Goal: Transaction & Acquisition: Subscribe to service/newsletter

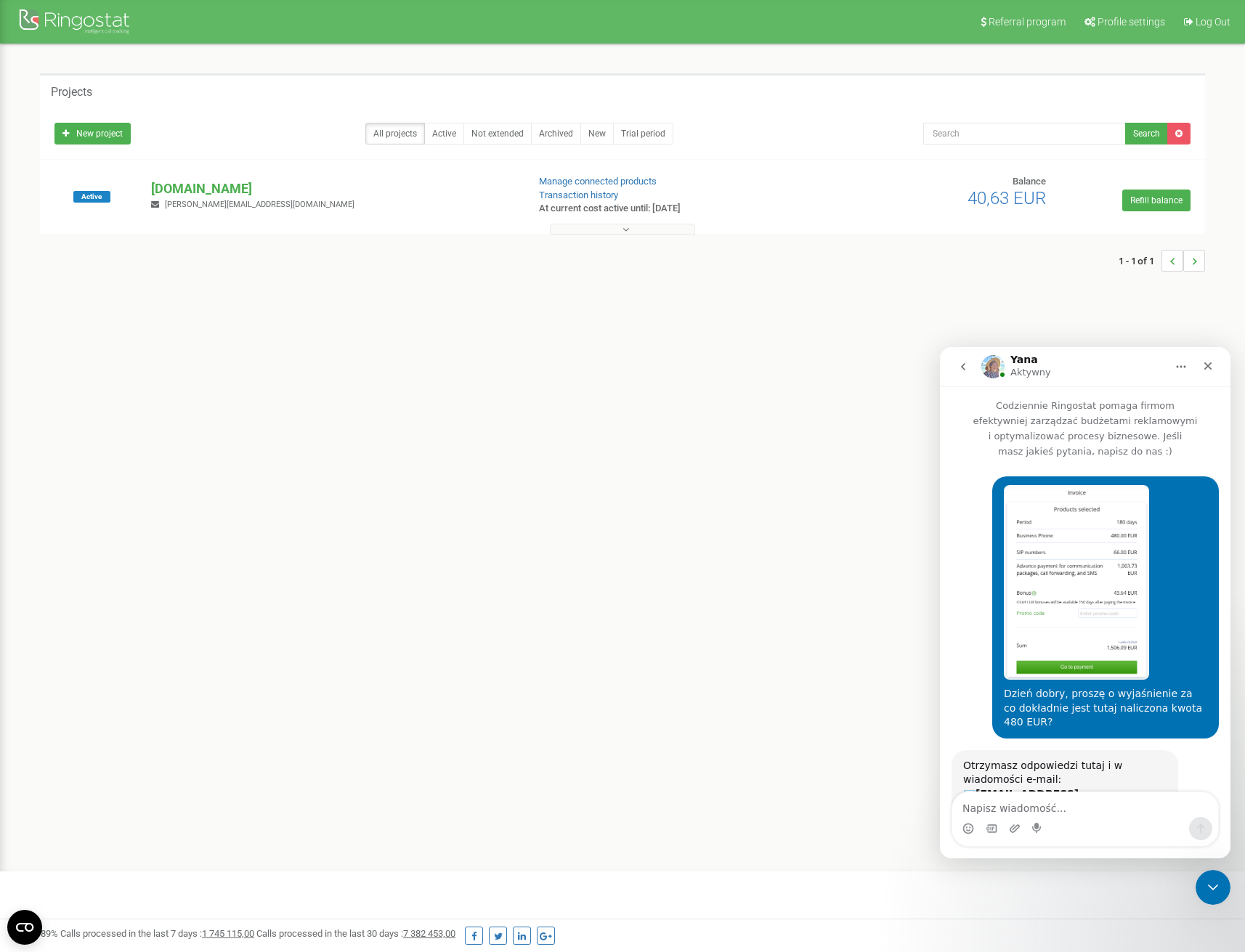
scroll to position [1225, 0]
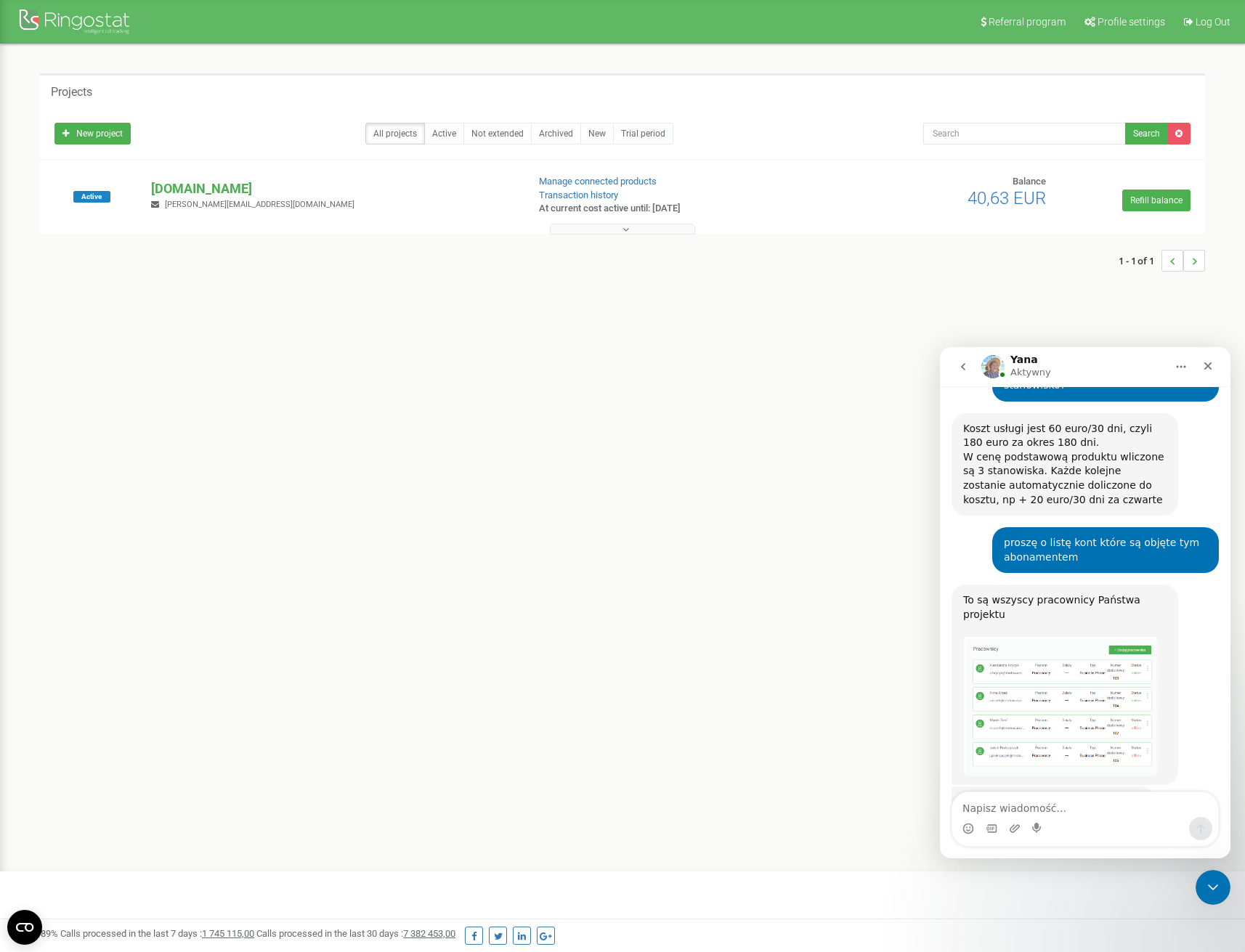
click at [1042, 643] on img "Yana mówi…" at bounding box center [1060, 706] width 195 height 140
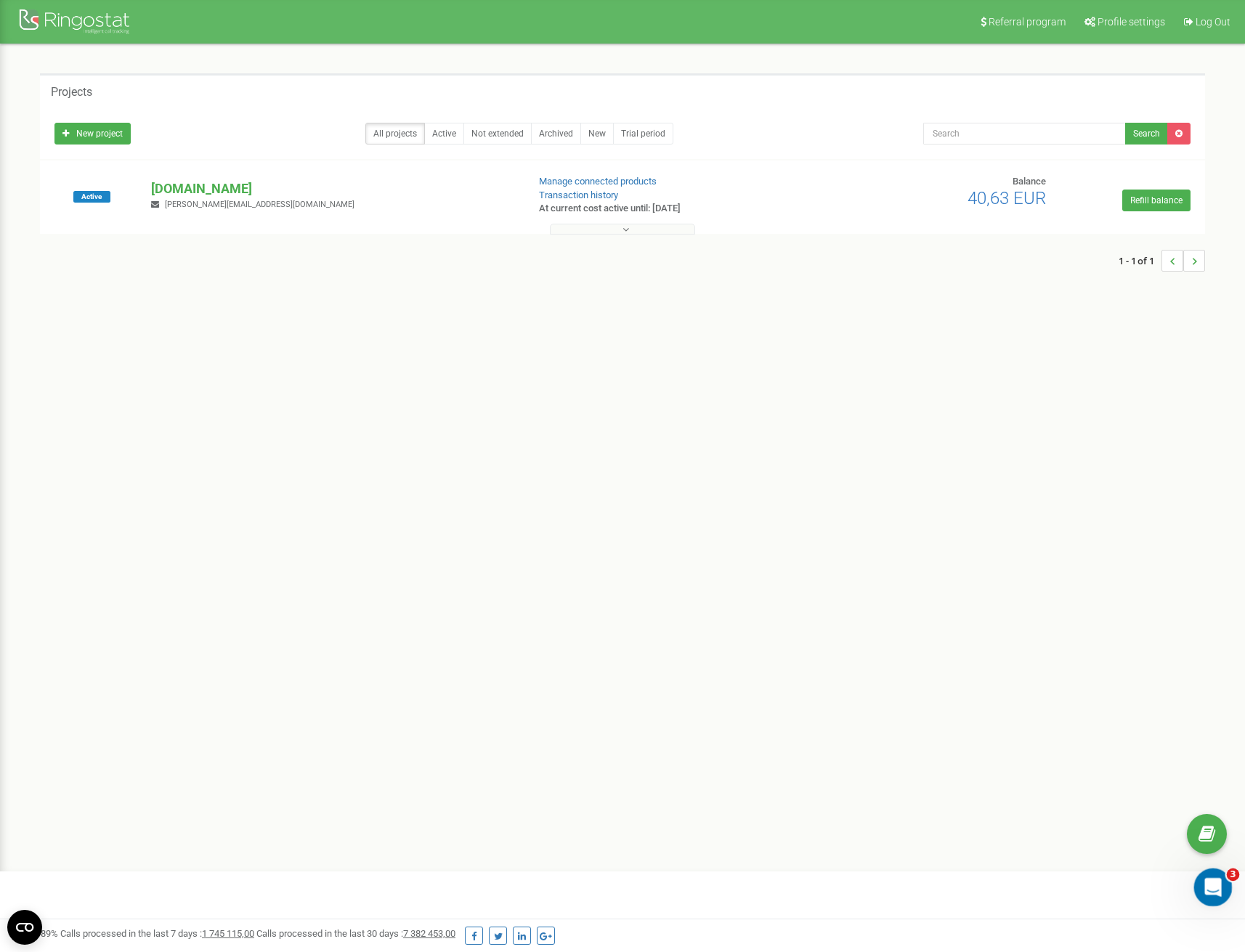
click at [1203, 890] on icon "Otwórz komunikator Intercom" at bounding box center [1211, 885] width 24 height 24
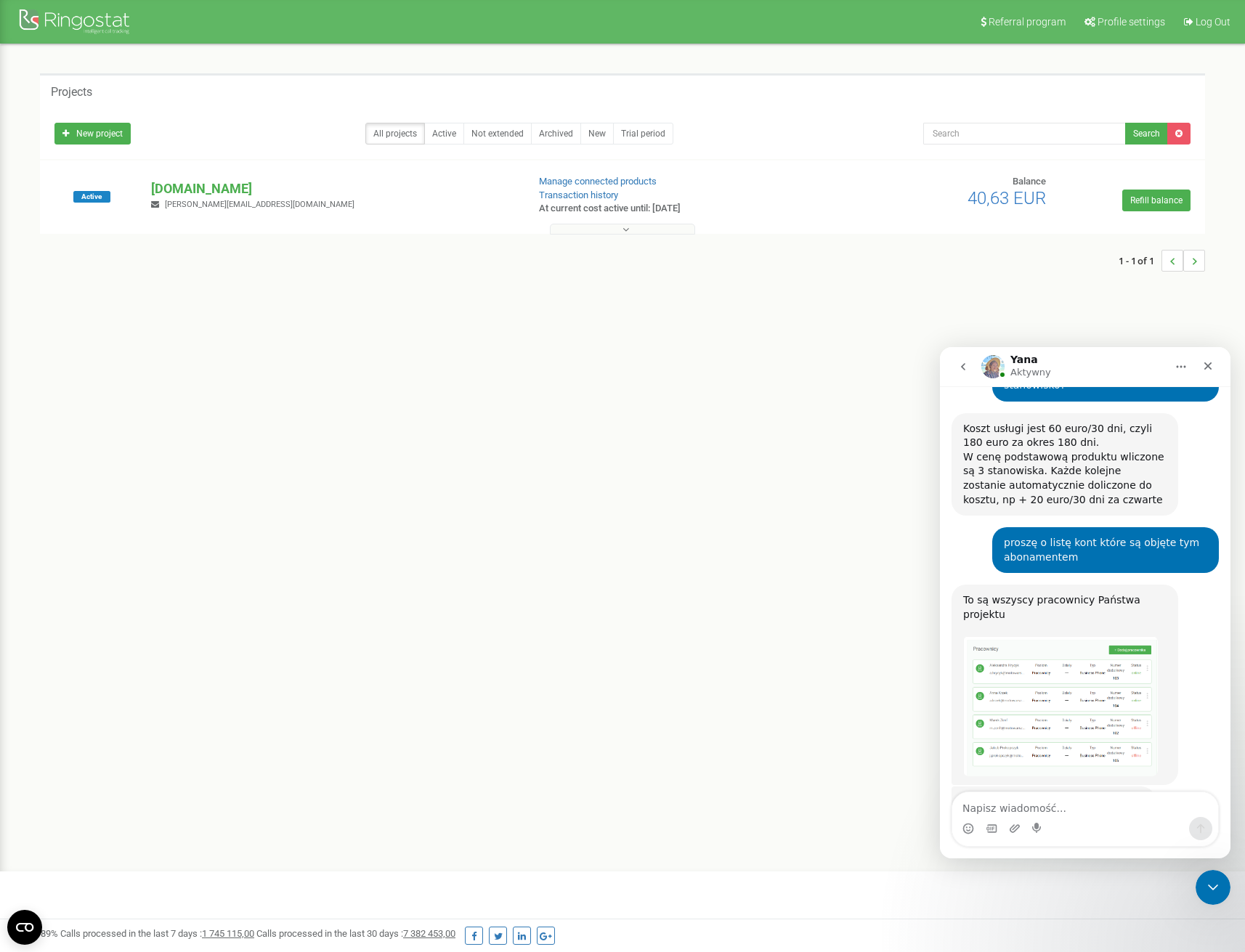
click at [1056, 811] on textarea "Napisz wiadomość..." at bounding box center [1085, 804] width 266 height 25
type textarea "rozumiem, to wszystko, dziękuję za pomoc, pozdrawiam"
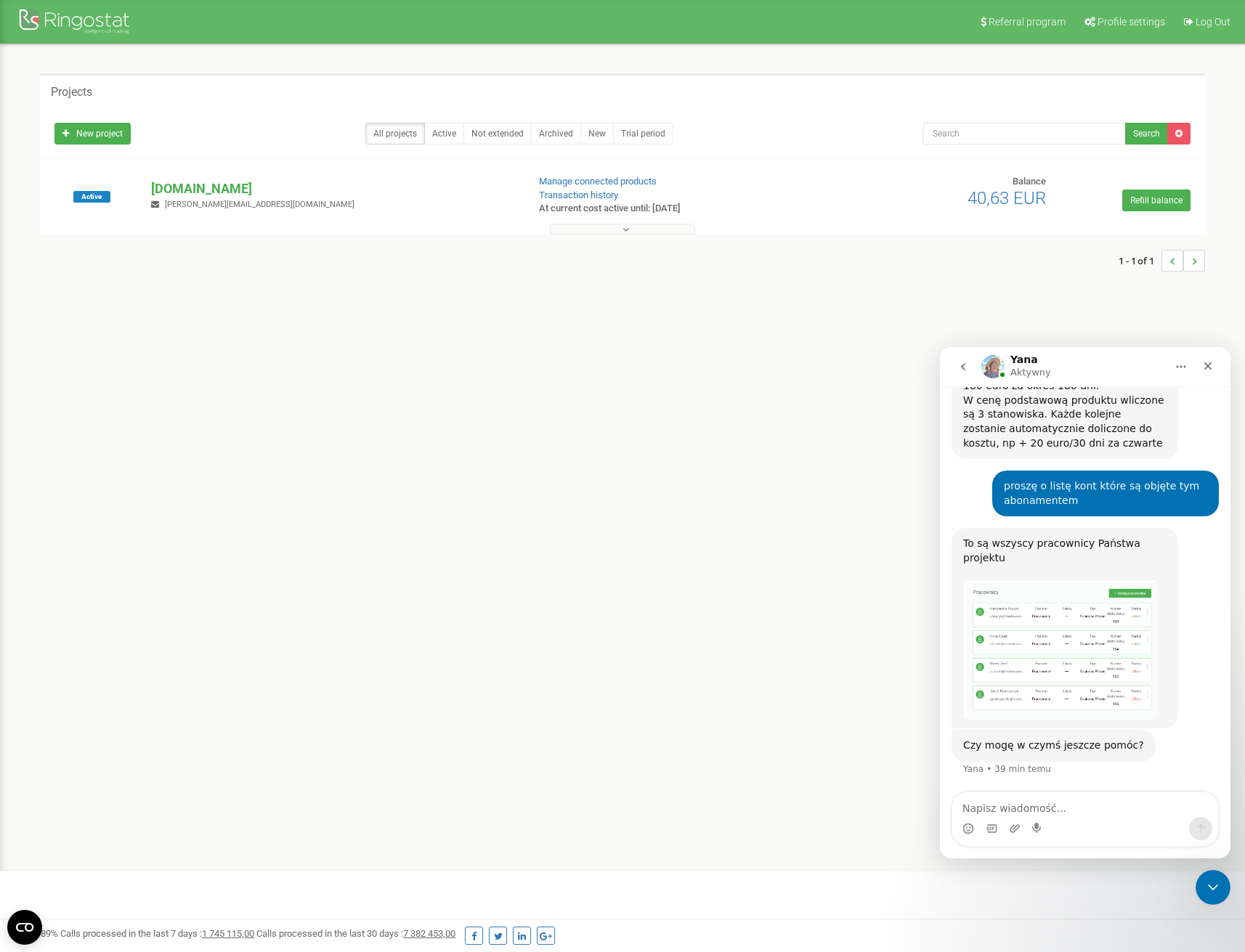
scroll to position [1283, 0]
click at [1145, 203] on link "Refill balance" at bounding box center [1156, 200] width 68 height 22
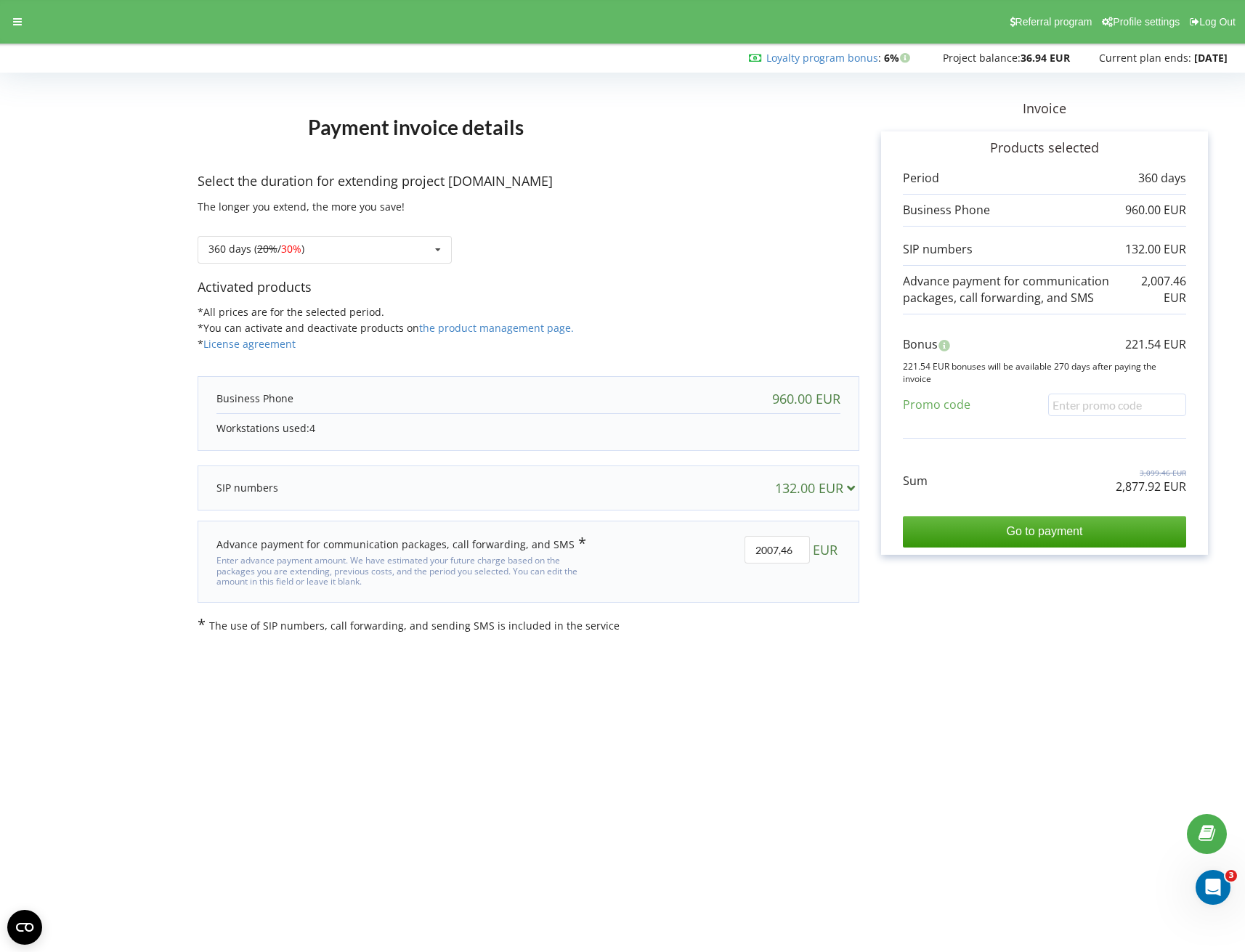
drag, startPoint x: 912, startPoint y: 209, endPoint x: 984, endPoint y: 212, distance: 72.1
click at [984, 212] on p at bounding box center [946, 210] width 87 height 17
click at [231, 403] on p at bounding box center [255, 398] width 77 height 14
click at [308, 262] on div "360 days ( 20% / 30% ) Refill the balance without period 20% / 30% 30% / 40%" at bounding box center [324, 249] width 254 height 27
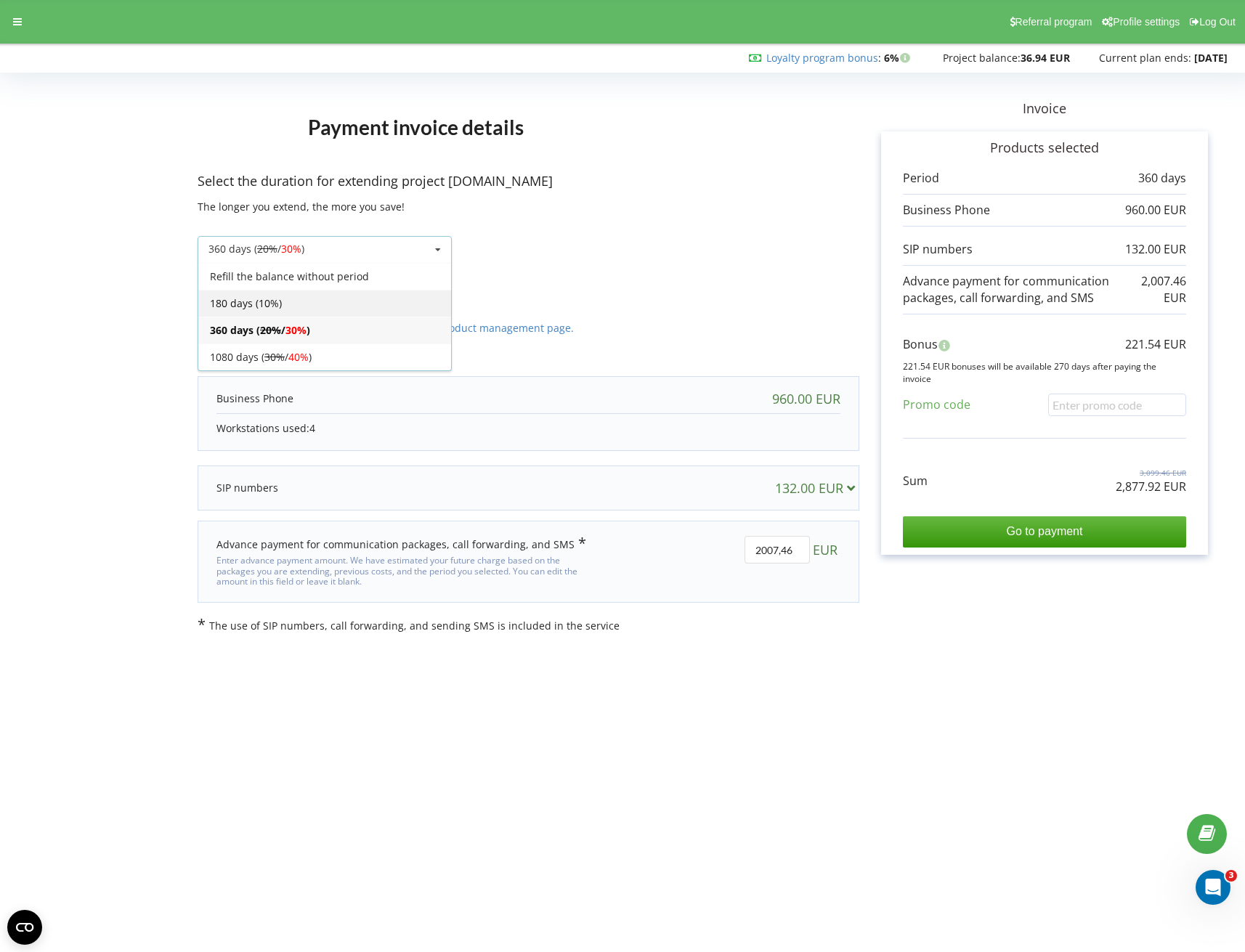
click at [297, 303] on div "180 days (10%)" at bounding box center [324, 303] width 253 height 27
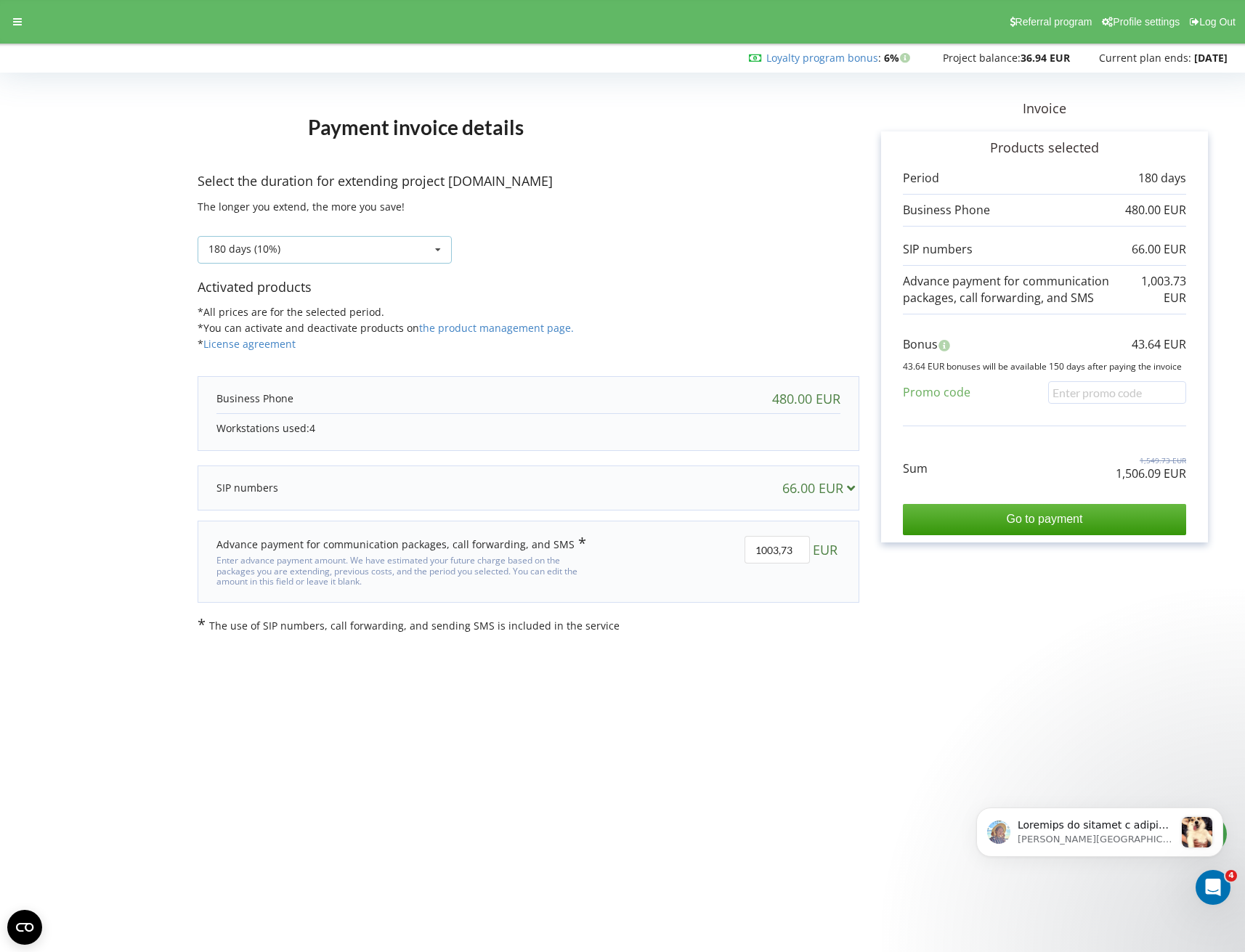
click at [283, 247] on div "180 days (10%) Refill the balance without period 20% / 30% 30% / 40%" at bounding box center [324, 249] width 254 height 27
click at [247, 328] on div "360 days ( 20% / 30% )" at bounding box center [324, 329] width 253 height 27
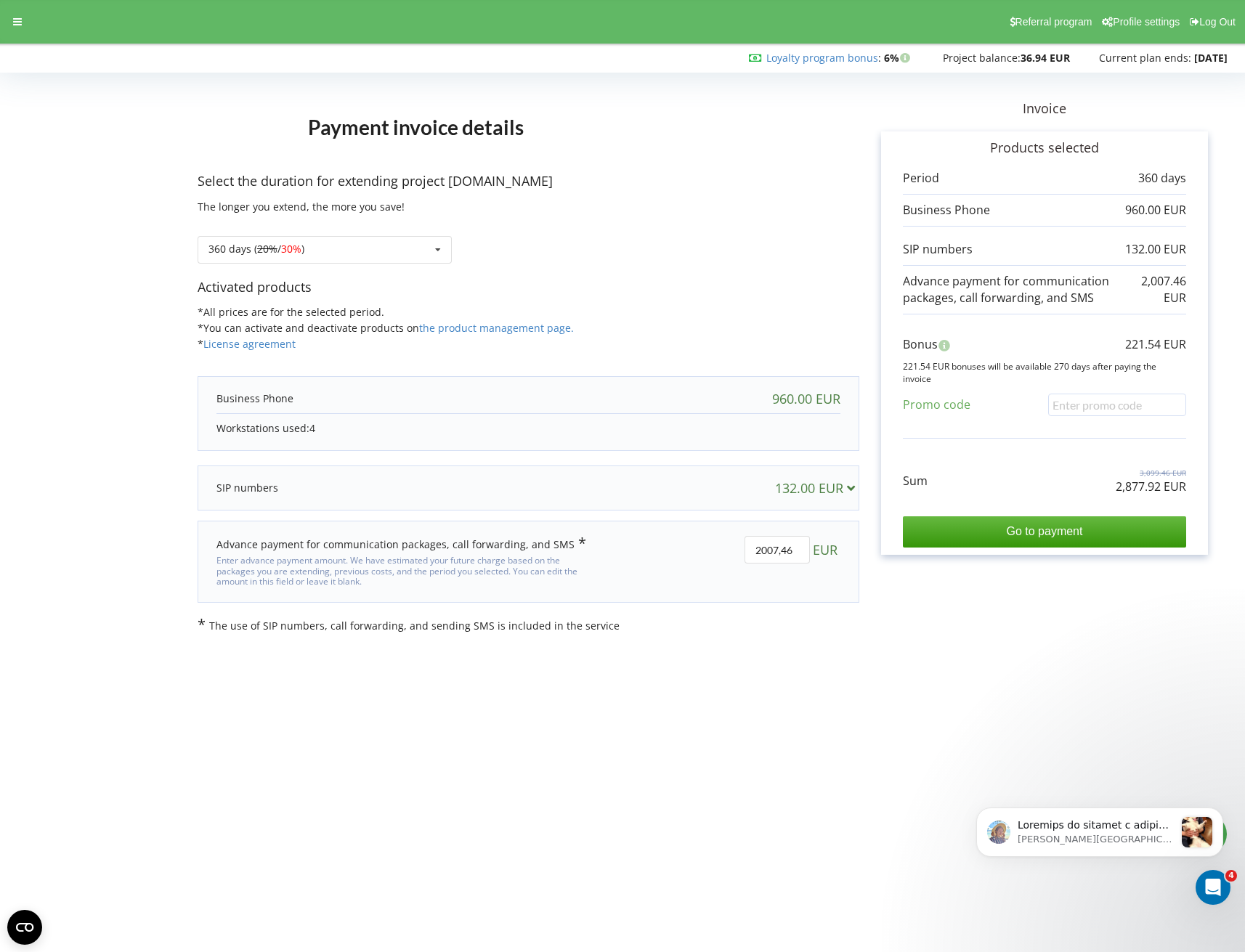
click at [873, 163] on div "Invoice Products selected Period 360 days 960.00 EUR 132.00 EUR Sum" at bounding box center [1044, 356] width 370 height 555
click at [761, 543] on input "2007,46" at bounding box center [777, 550] width 65 height 27
type input "0"
click at [150, 525] on div "Payment invoice details Select the duration for extending project motowarsztat.…" at bounding box center [622, 356] width 1214 height 555
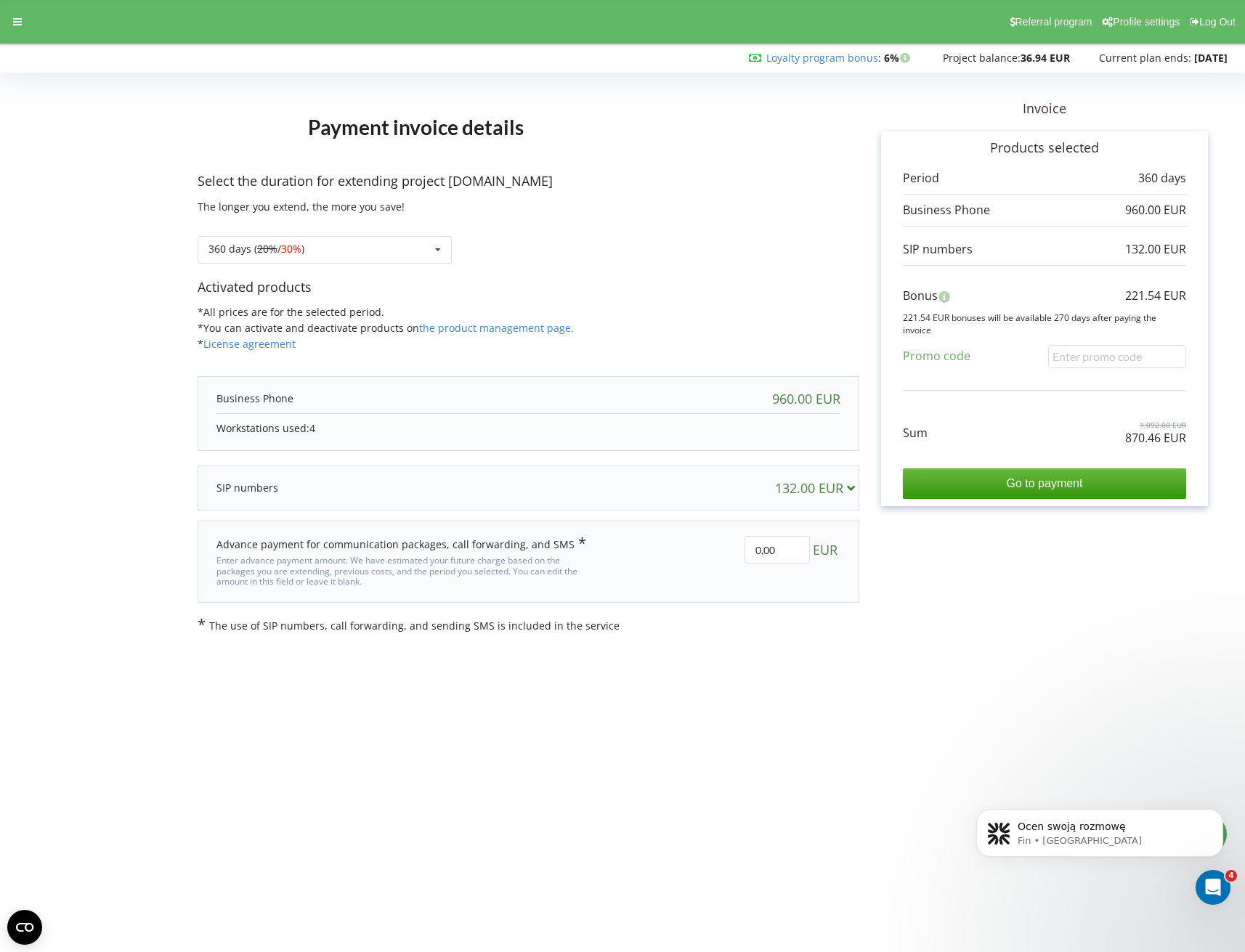
click at [1133, 294] on p "221.54 EUR" at bounding box center [1156, 295] width 61 height 17
click at [803, 204] on div "Select the duration for extending project motowarsztat.pl The longer you extend…" at bounding box center [528, 225] width 662 height 106
click at [77, 273] on form "Payment invoice details Select the duration for extending project motowarsztat.…" at bounding box center [622, 356] width 1214 height 555
click at [382, 248] on div "360 days ( 20% / 30% ) Refill the balance without period 20% / 30% 30% / 40%" at bounding box center [324, 249] width 254 height 27
click at [294, 306] on div "180 days (10%)" at bounding box center [324, 303] width 253 height 27
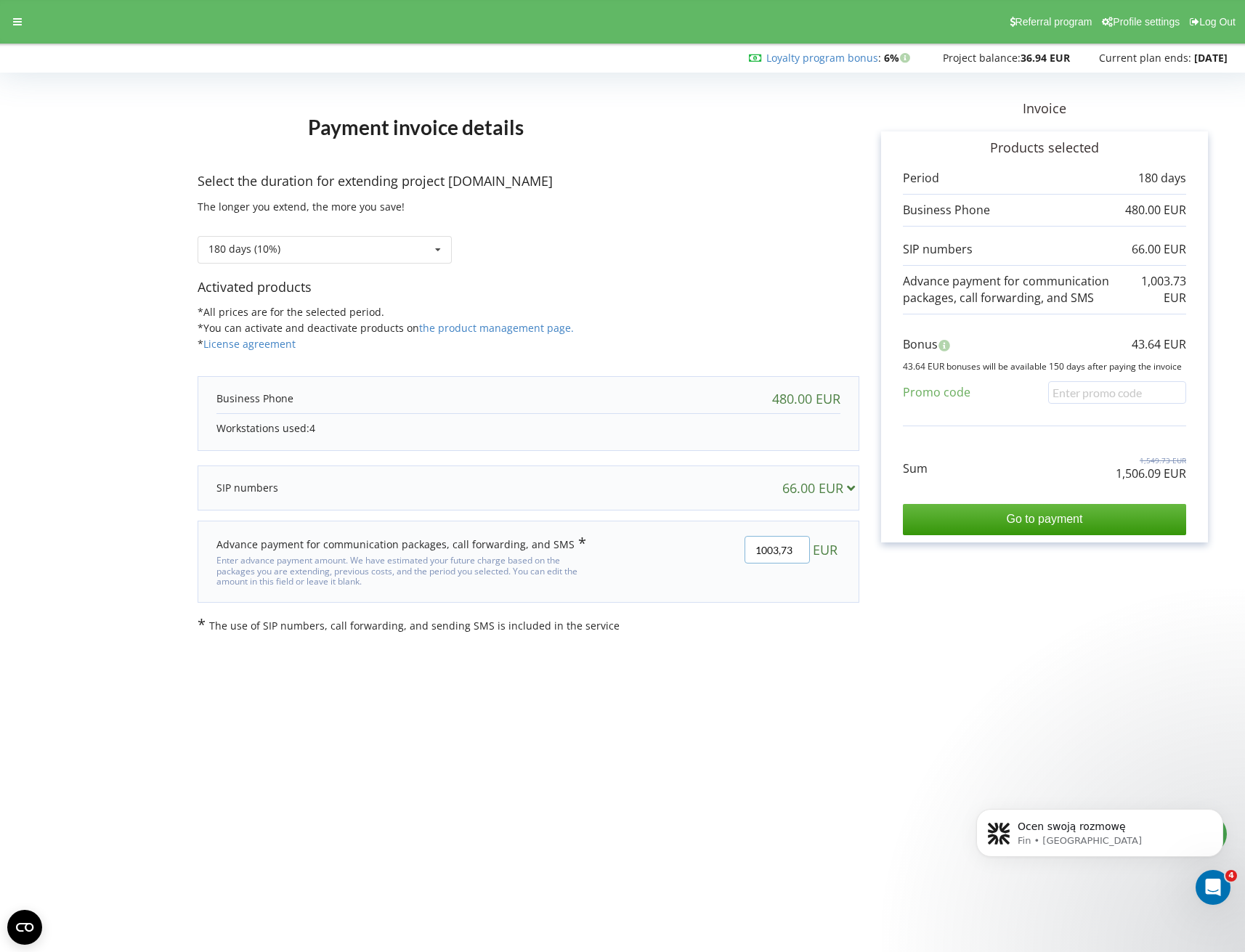
click at [770, 560] on input "1003,73" at bounding box center [777, 550] width 65 height 27
type input "0"
click at [163, 416] on div "Payment invoice details Select the duration for extending project motowarsztat.…" at bounding box center [622, 356] width 1214 height 555
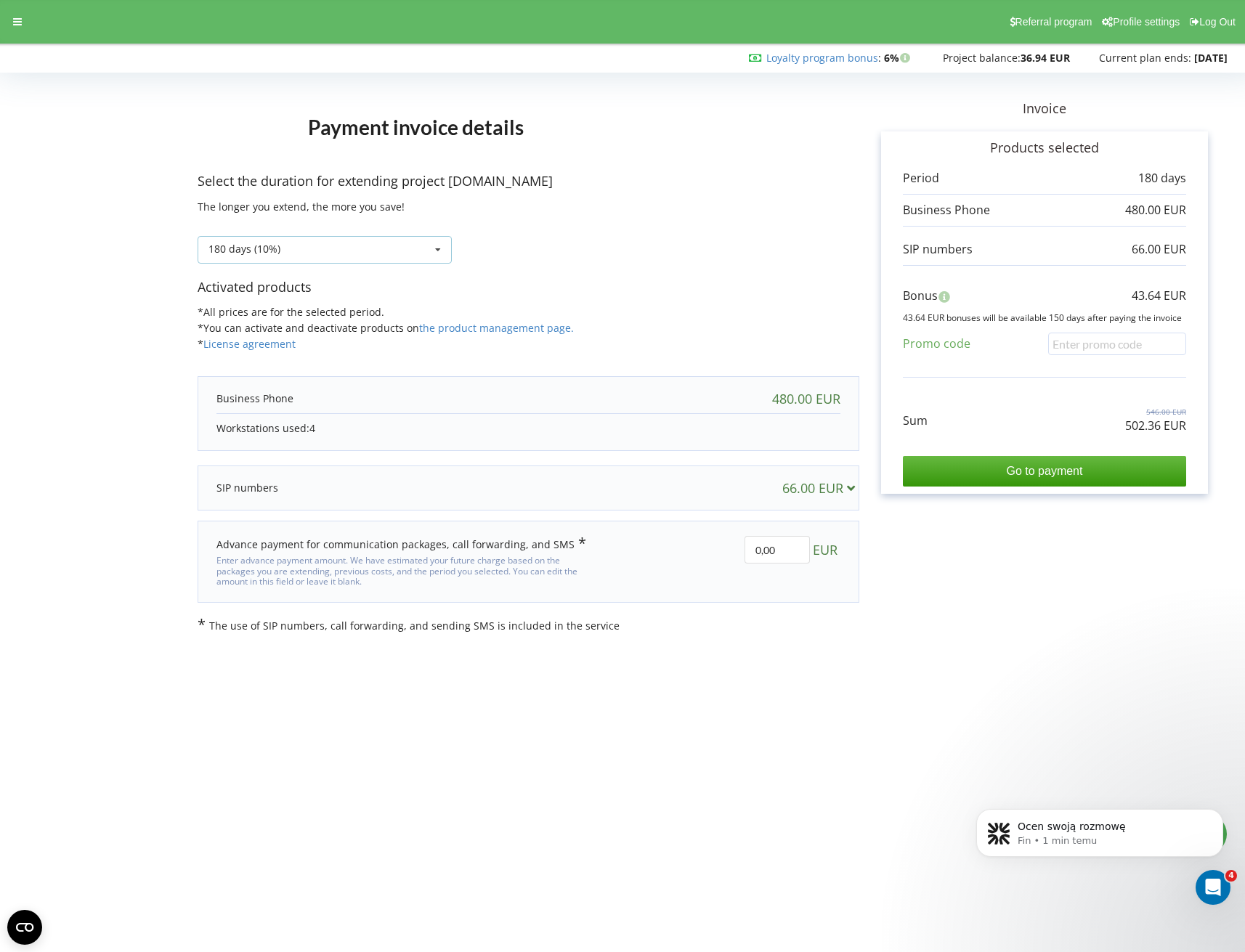
click at [300, 254] on div "180 days (10%) Refill the balance without period 20% / 30% 30% / 40%" at bounding box center [324, 249] width 254 height 27
click at [315, 330] on div "360 days ( 20% / 30% )" at bounding box center [324, 329] width 253 height 27
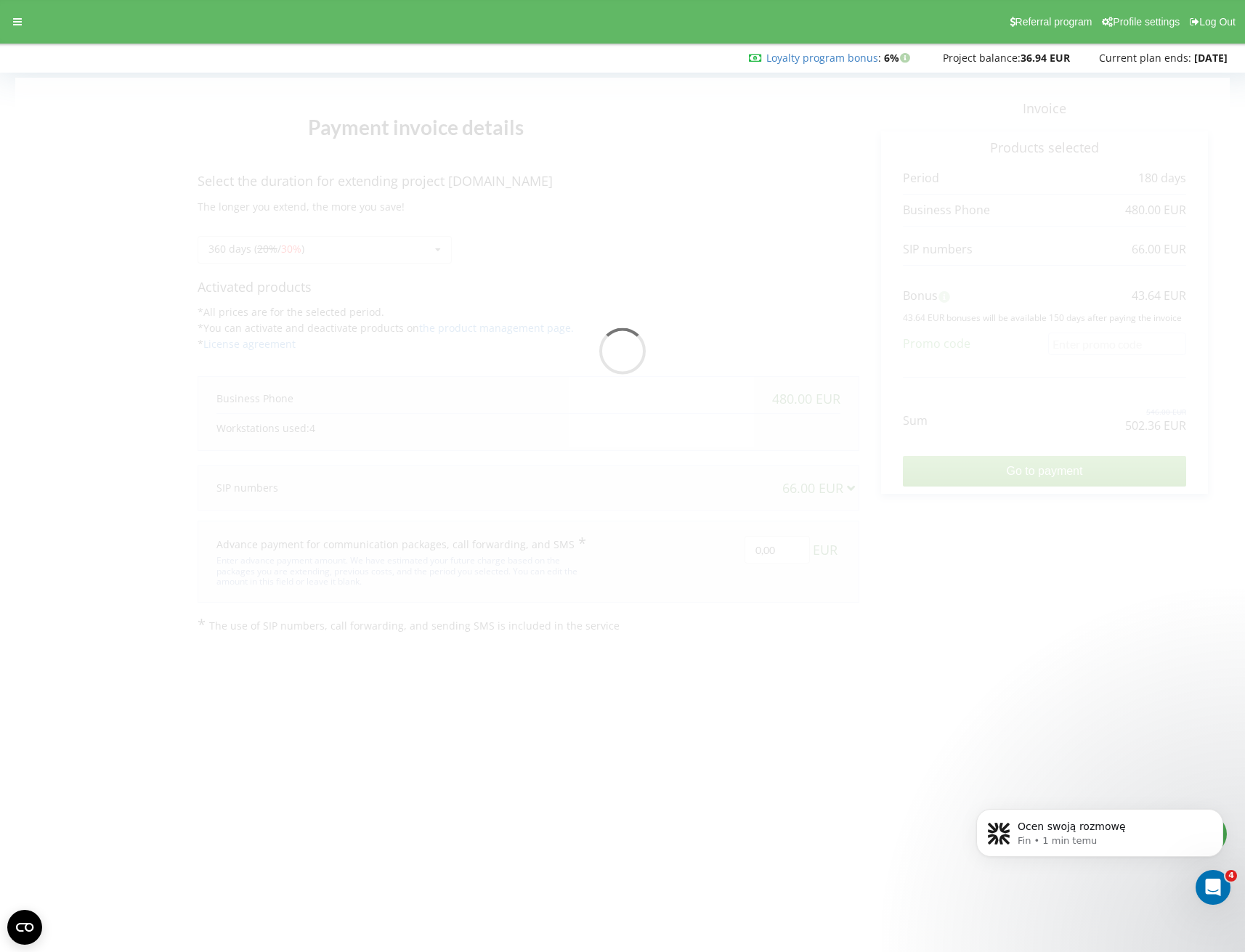
click at [142, 229] on div at bounding box center [622, 356] width 1214 height 555
click at [94, 183] on div at bounding box center [622, 356] width 1214 height 555
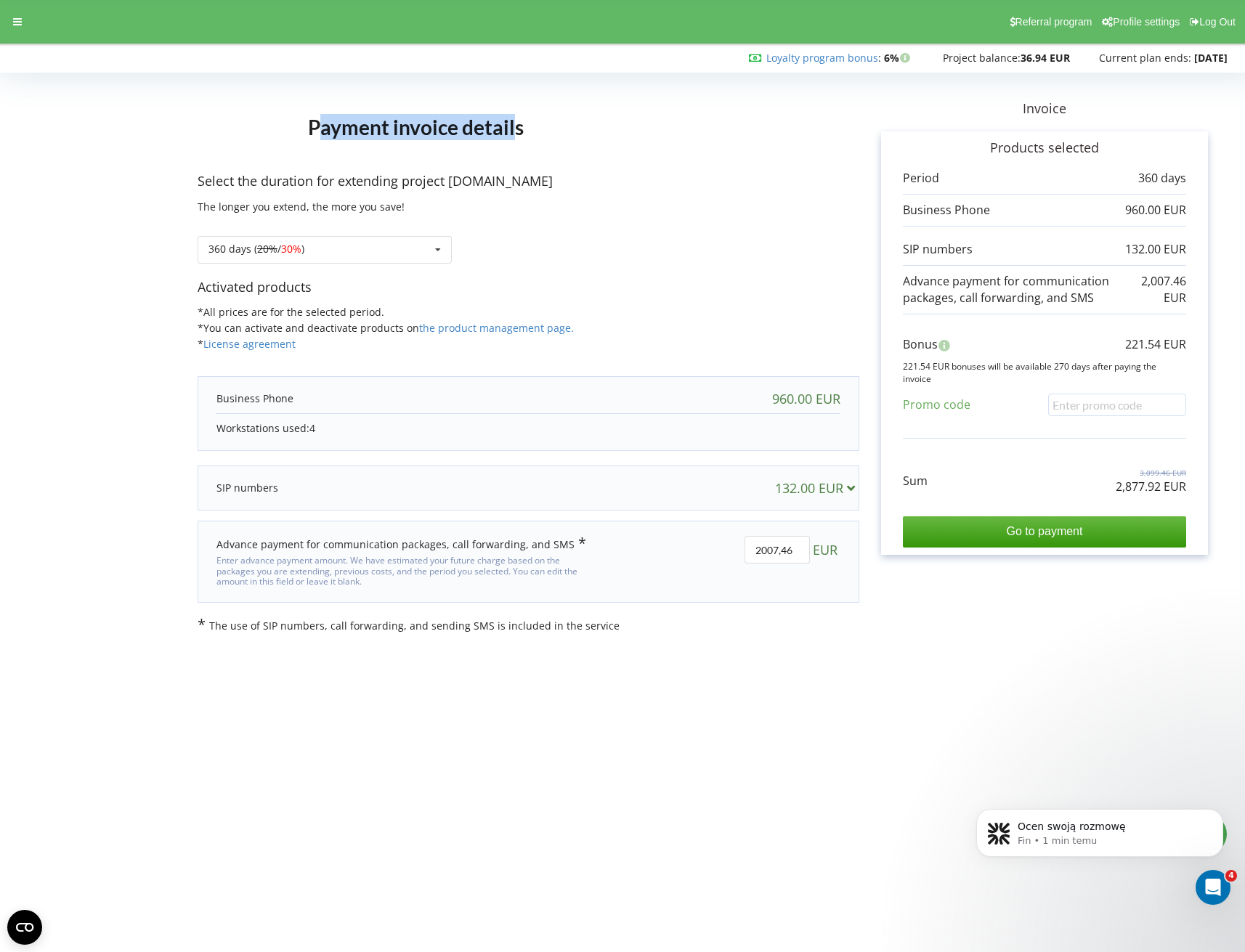
drag, startPoint x: 319, startPoint y: 122, endPoint x: 516, endPoint y: 122, distance: 197.0
click at [516, 122] on h1 "Payment invoice details" at bounding box center [415, 127] width 436 height 70
click at [518, 130] on h1 "Payment invoice details" at bounding box center [415, 127] width 436 height 70
click at [434, 248] on icon at bounding box center [438, 249] width 22 height 27
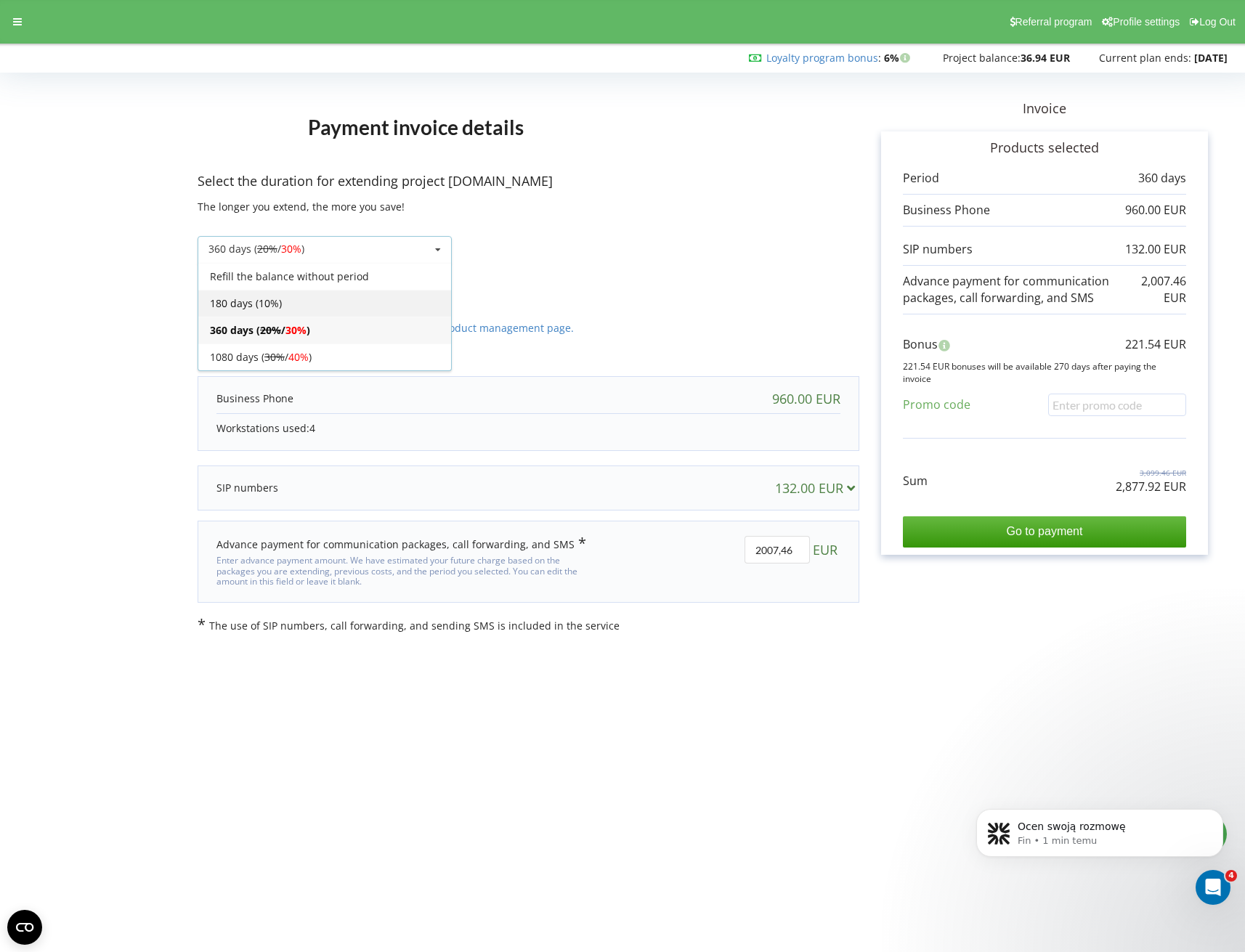
click at [303, 303] on div "180 days (10%)" at bounding box center [324, 303] width 253 height 27
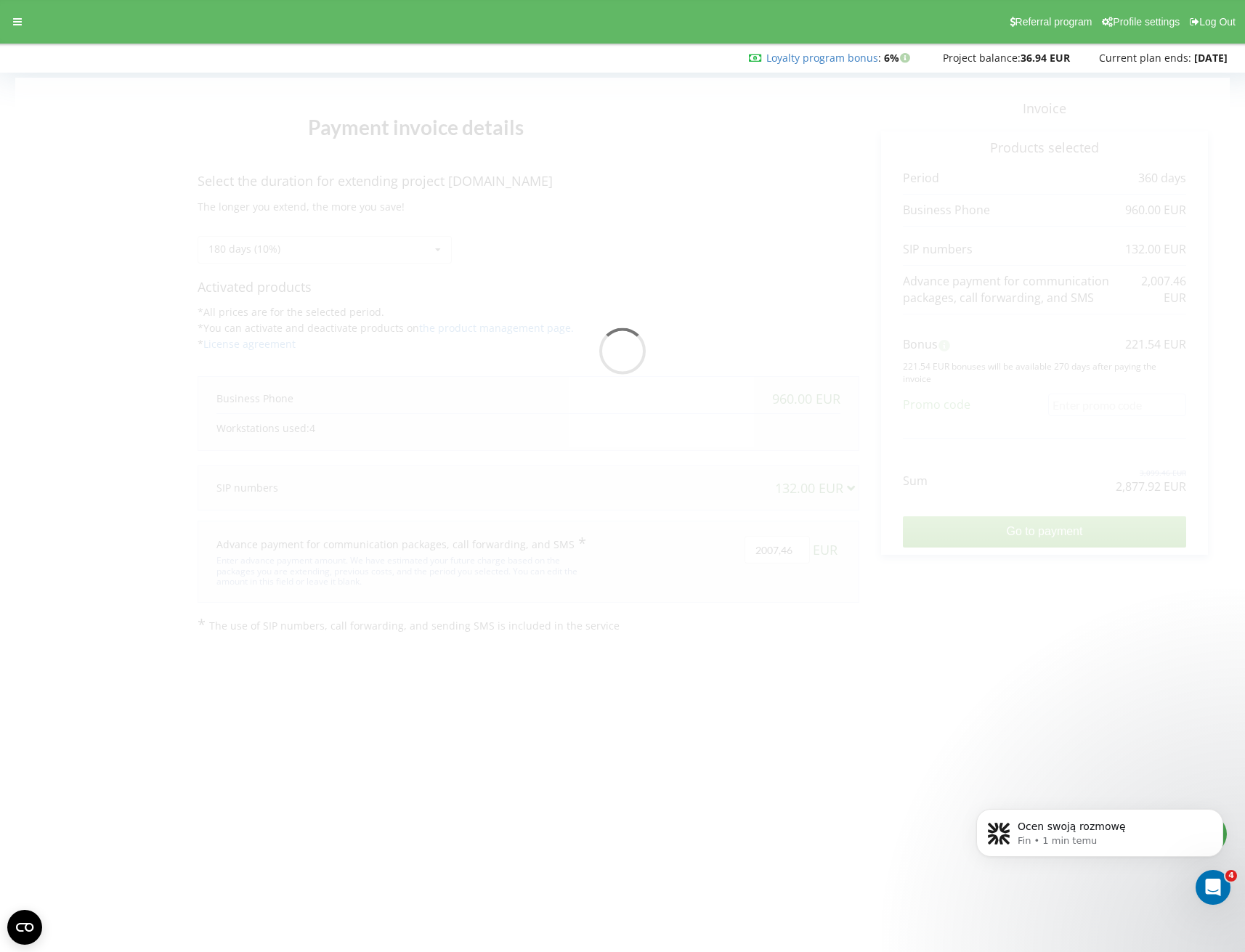
click at [116, 243] on div at bounding box center [622, 356] width 1214 height 555
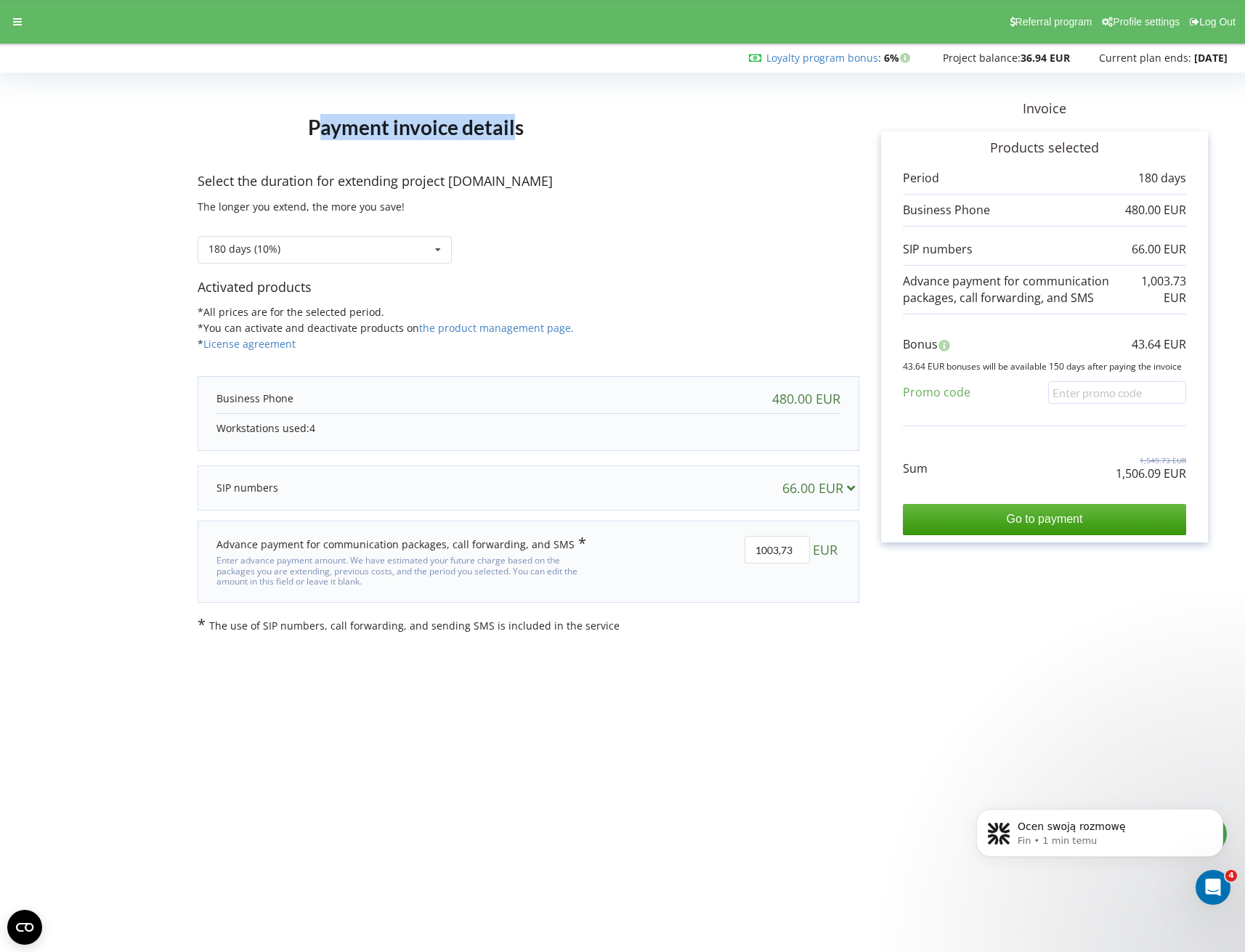
drag, startPoint x: 319, startPoint y: 126, endPoint x: 514, endPoint y: 129, distance: 195.0
click at [514, 129] on h1 "Payment invoice details" at bounding box center [415, 127] width 436 height 70
click at [518, 129] on h1 "Payment invoice details" at bounding box center [415, 127] width 436 height 70
click at [86, 421] on form "Payment invoice details Select the duration for extending project motowarsztat.…" at bounding box center [622, 356] width 1214 height 555
click at [797, 554] on input "1003,73" at bounding box center [777, 550] width 65 height 27
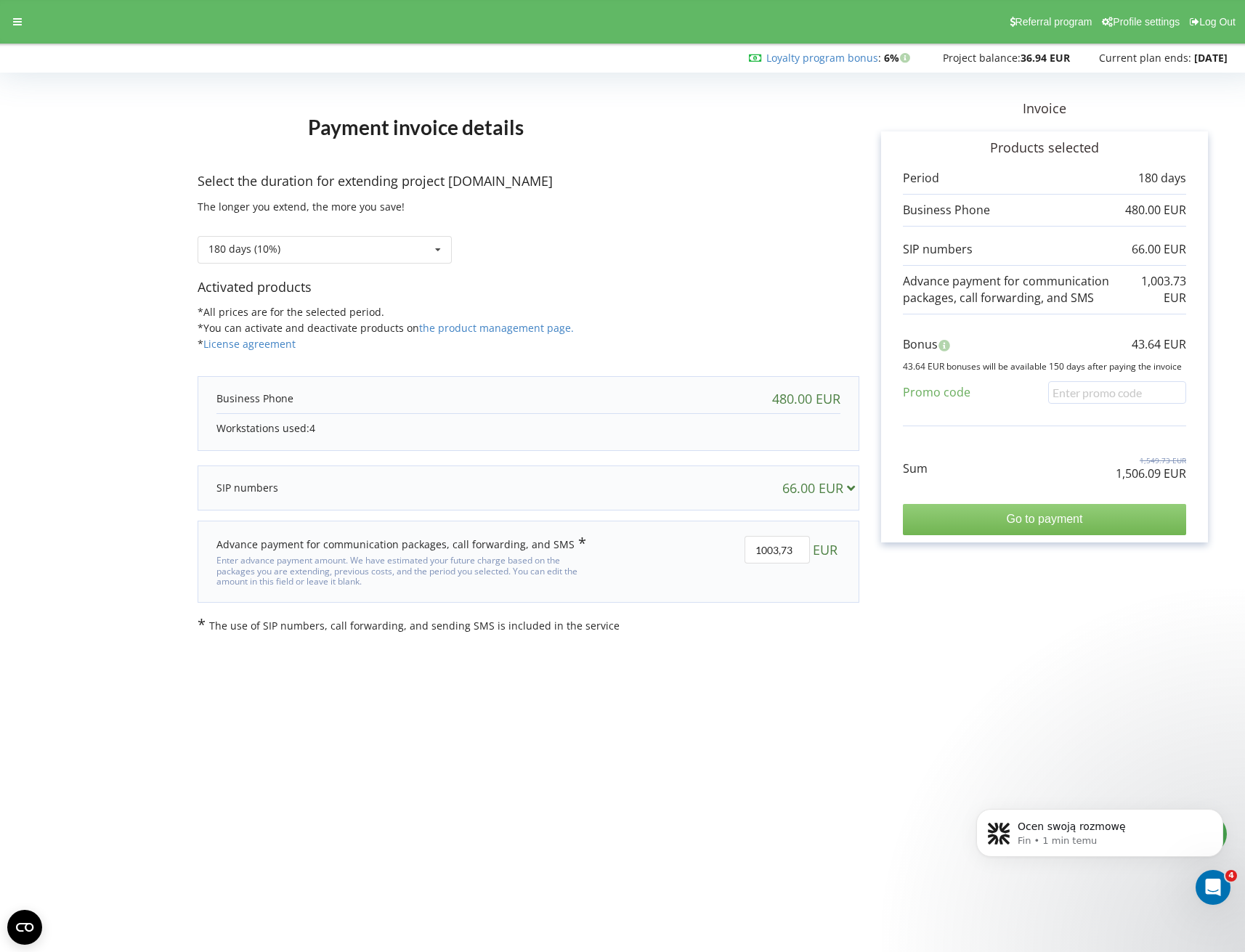
click at [1126, 516] on input "Go to payment" at bounding box center [1045, 519] width 283 height 31
click at [396, 118] on h1 "Payment invoice details" at bounding box center [415, 127] width 436 height 70
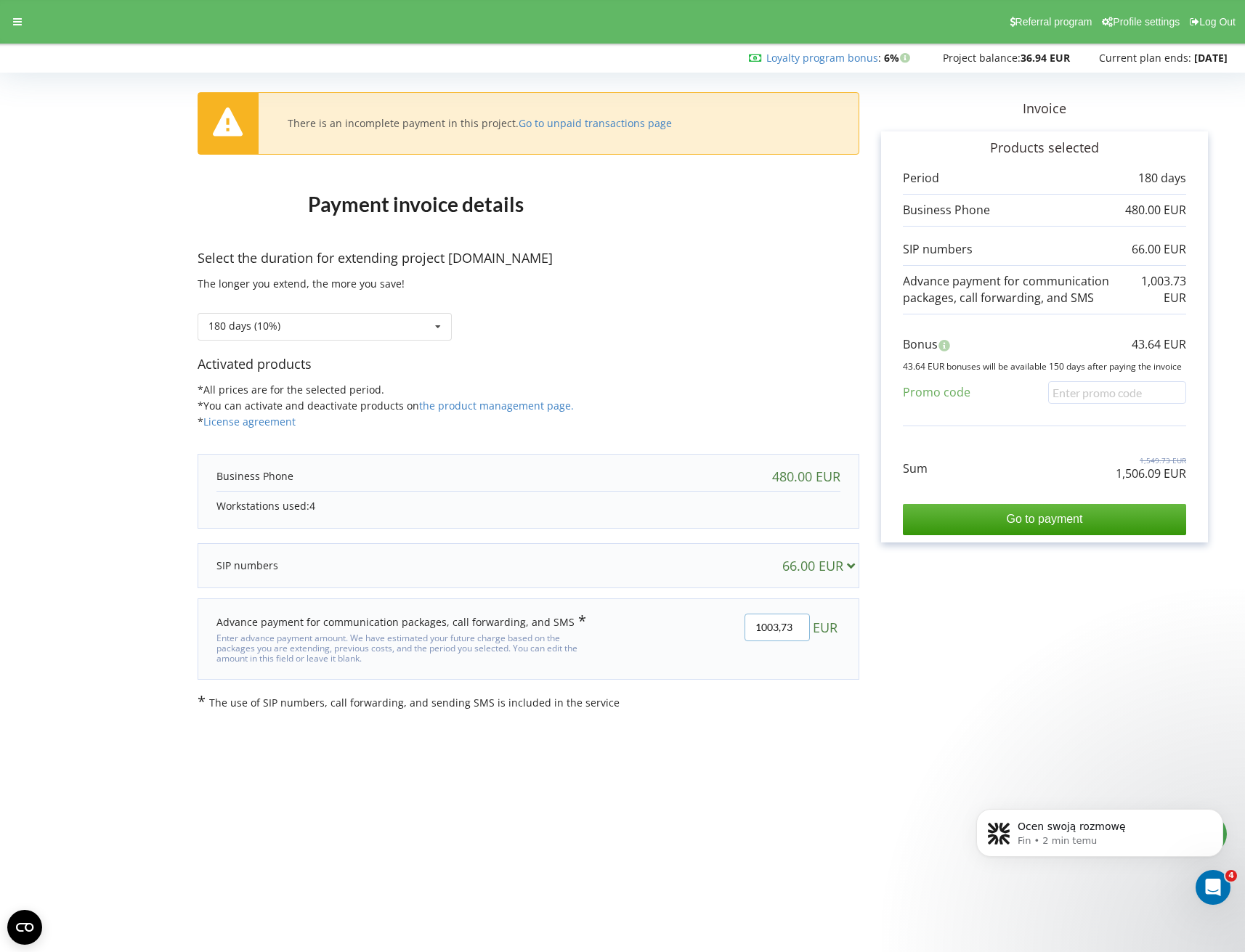
click at [778, 636] on input "1003,73" at bounding box center [777, 627] width 65 height 27
type input "800"
click at [940, 624] on div "There is an incomplete payment in this project. Go to unpaid transactions page …" at bounding box center [622, 394] width 1214 height 633
click at [956, 517] on input "Go to payment" at bounding box center [1045, 519] width 283 height 31
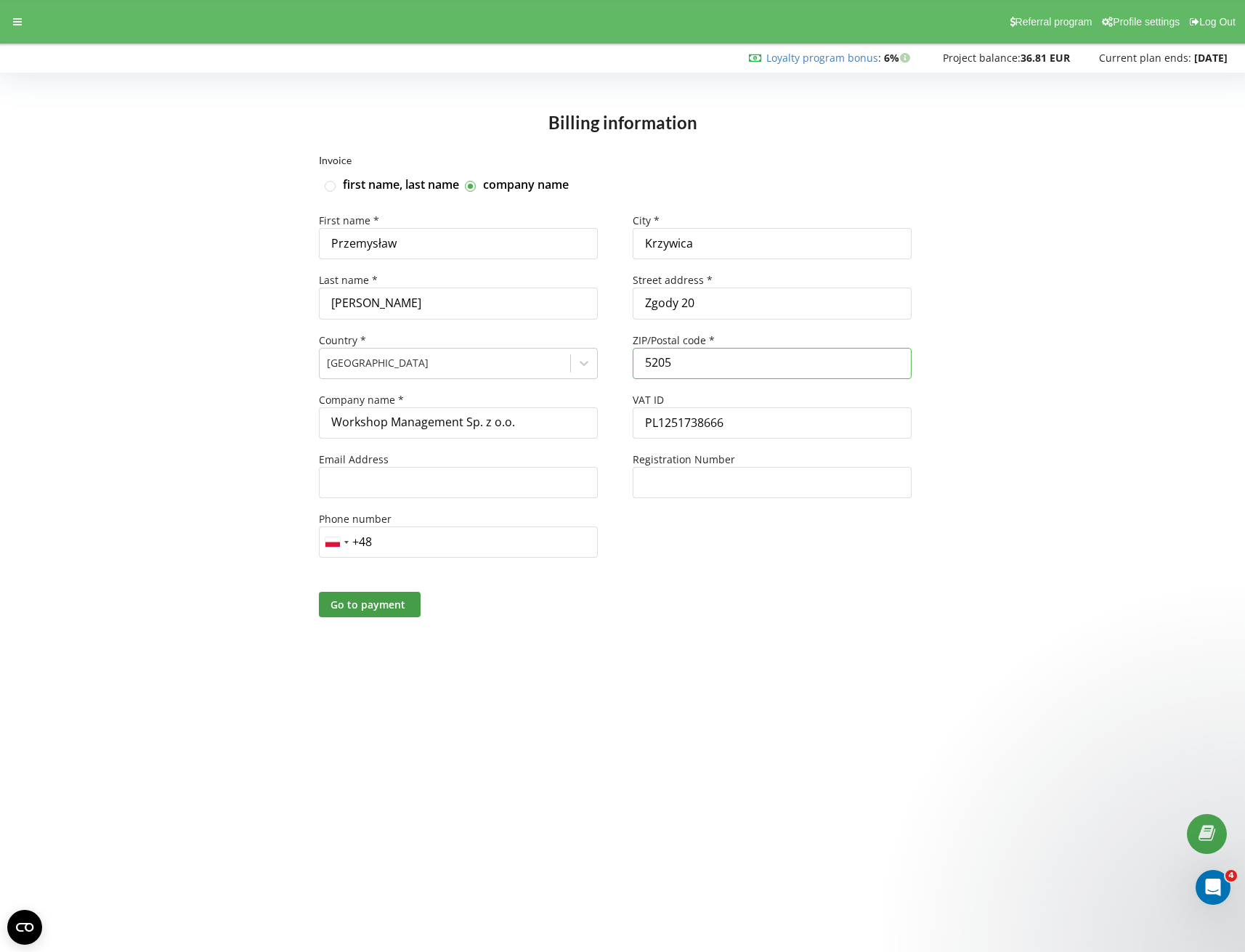
click at [710, 369] on input "5205" at bounding box center [772, 363] width 278 height 31
type input "05205"
click at [253, 338] on div "Invoice first name, last name company name First name * Przemysław Last name * …" at bounding box center [622, 404] width 1214 height 498
click at [457, 477] on input "text" at bounding box center [458, 482] width 278 height 31
type input "[EMAIL_ADDRESS][DOMAIN_NAME]"
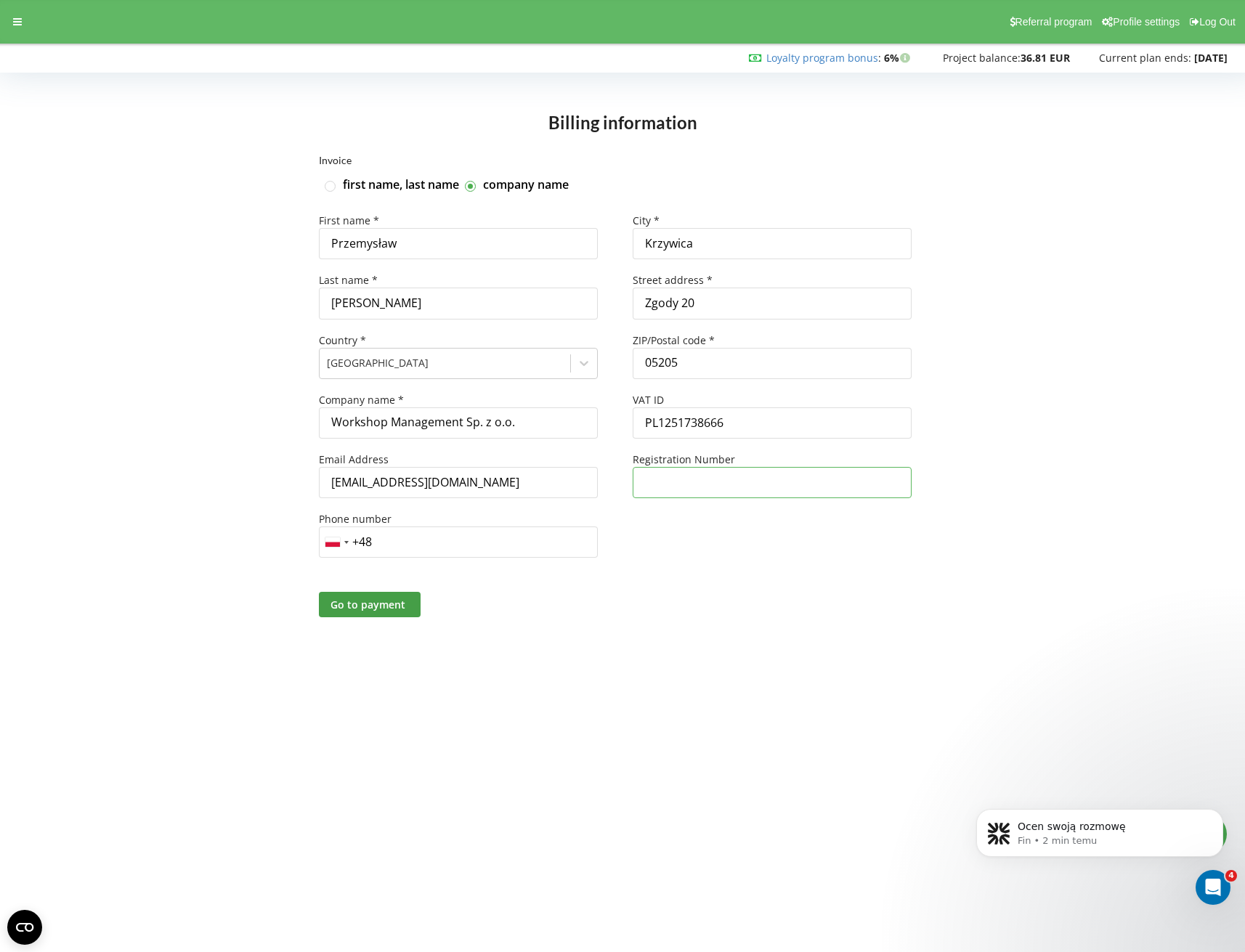
click at [703, 487] on input "text" at bounding box center [772, 482] width 278 height 31
click at [699, 430] on input "PL1251738666" at bounding box center [772, 422] width 278 height 31
paste input "PL1251738666"
type input "PL1251738666"
click at [678, 481] on input "text" at bounding box center [772, 482] width 278 height 31
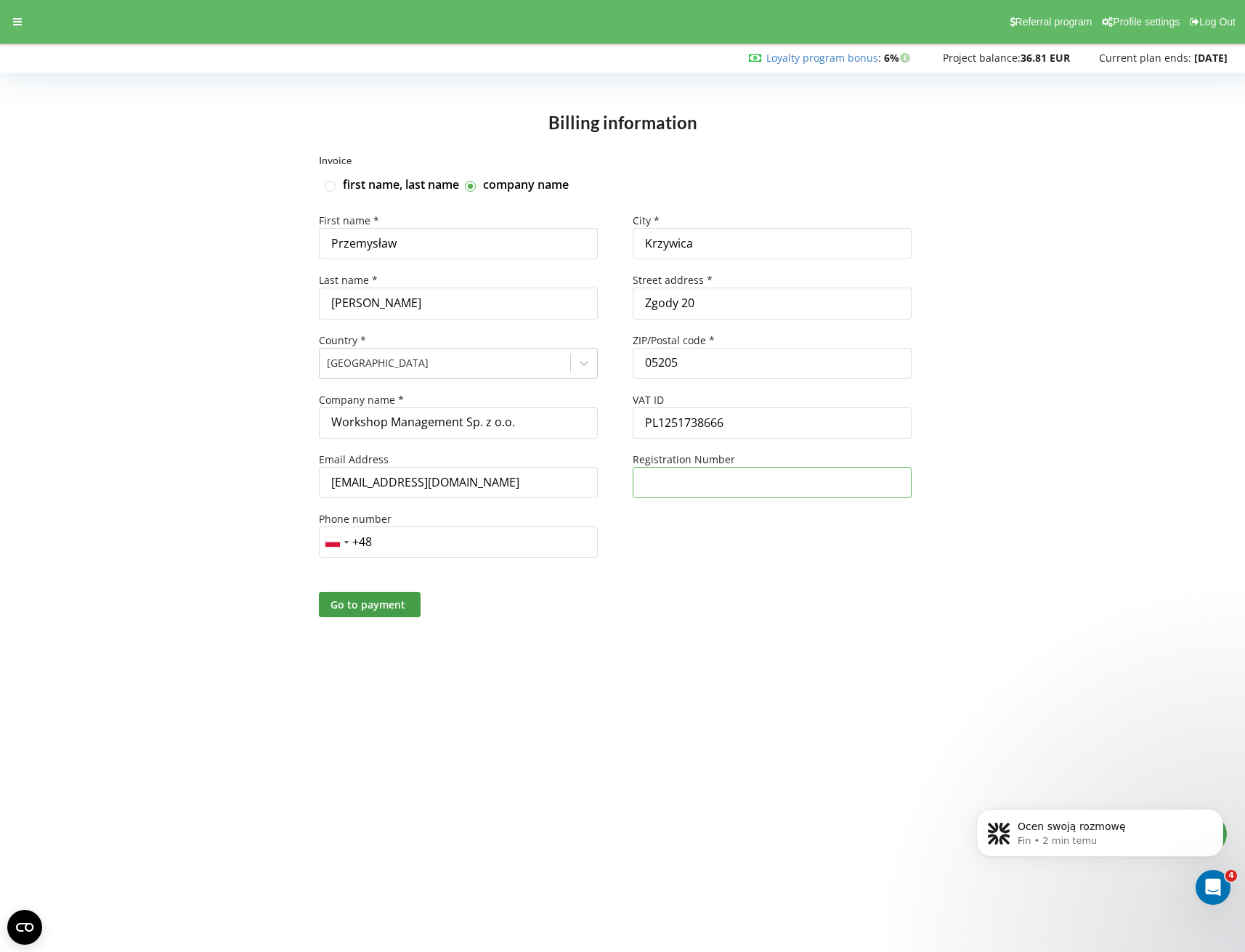
paste input "PL1251738666"
type input "PL1251738666"
click at [168, 431] on div "Invoice first name, last name company name First name * Przemysław Last name * …" at bounding box center [622, 404] width 1214 height 498
click at [141, 550] on div "Invoice first name, last name company name First name * Przemysław Last name * …" at bounding box center [622, 404] width 1214 height 498
click at [445, 546] on input "+48" at bounding box center [458, 542] width 278 height 31
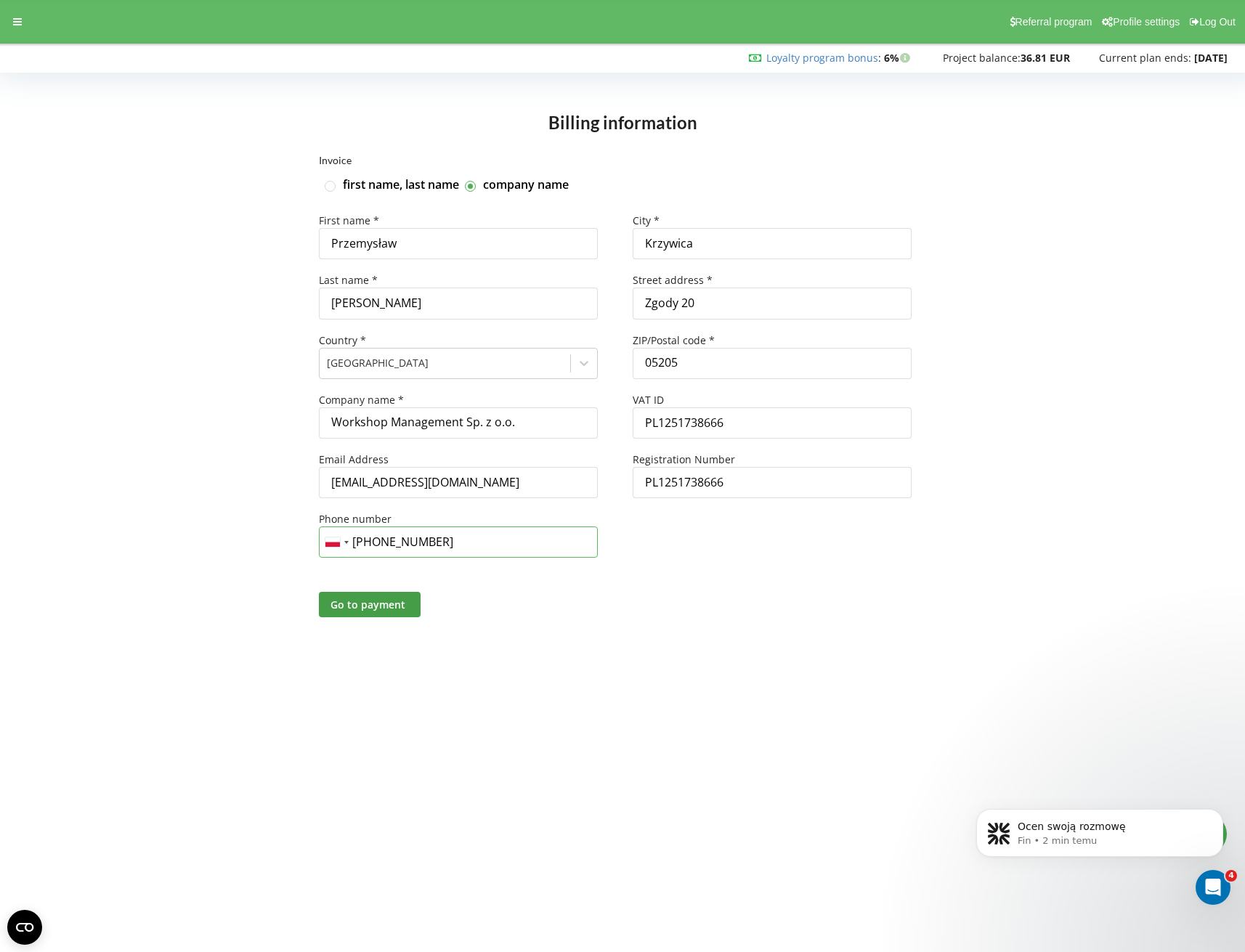
type input "+48 790 880 733"
click at [208, 473] on div "Invoice first name, last name company name First name * Przemysław Last name * …" at bounding box center [622, 404] width 1214 height 498
click at [371, 606] on span "Go to payment" at bounding box center [368, 604] width 75 height 14
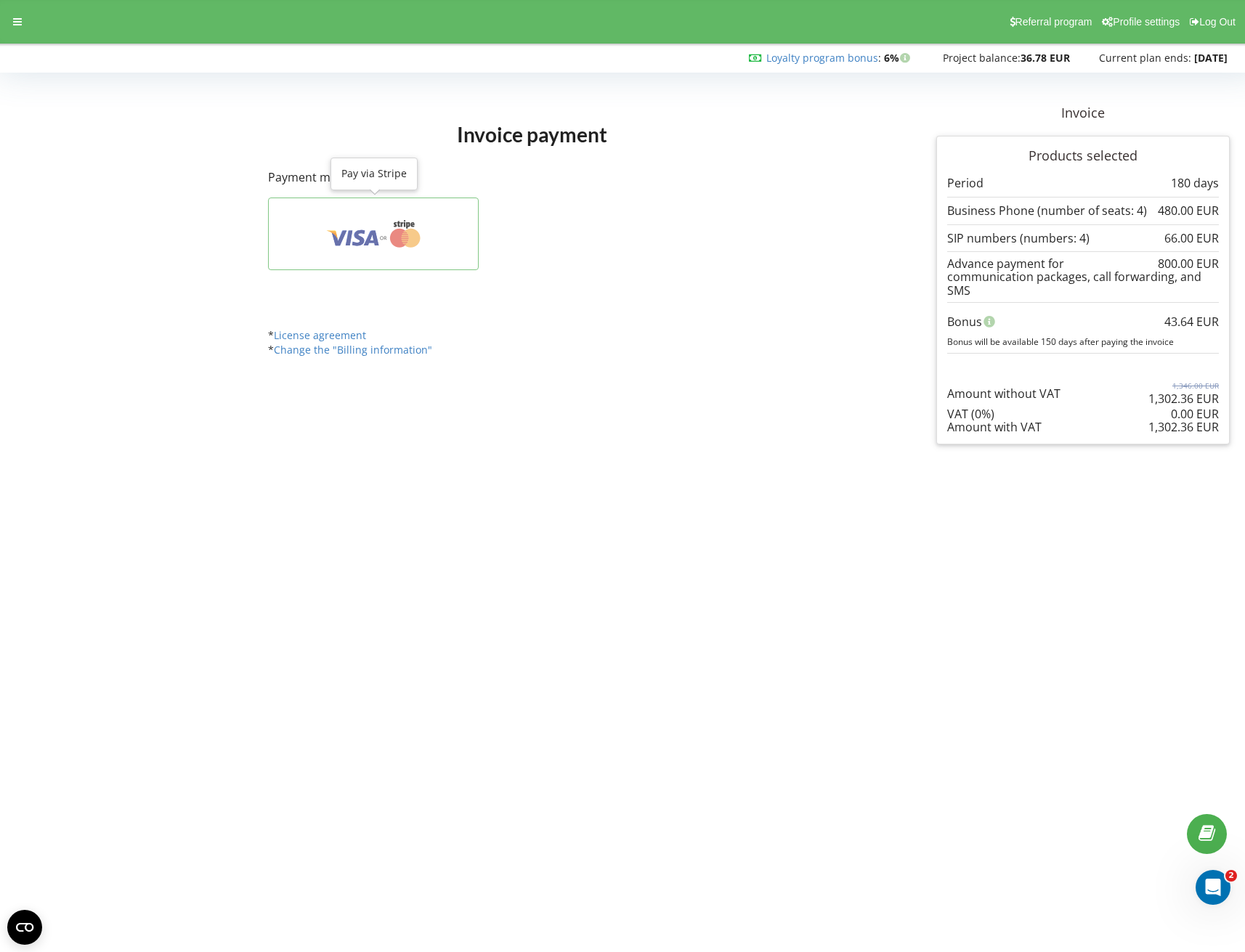
click at [382, 233] on icon at bounding box center [373, 233] width 167 height 27
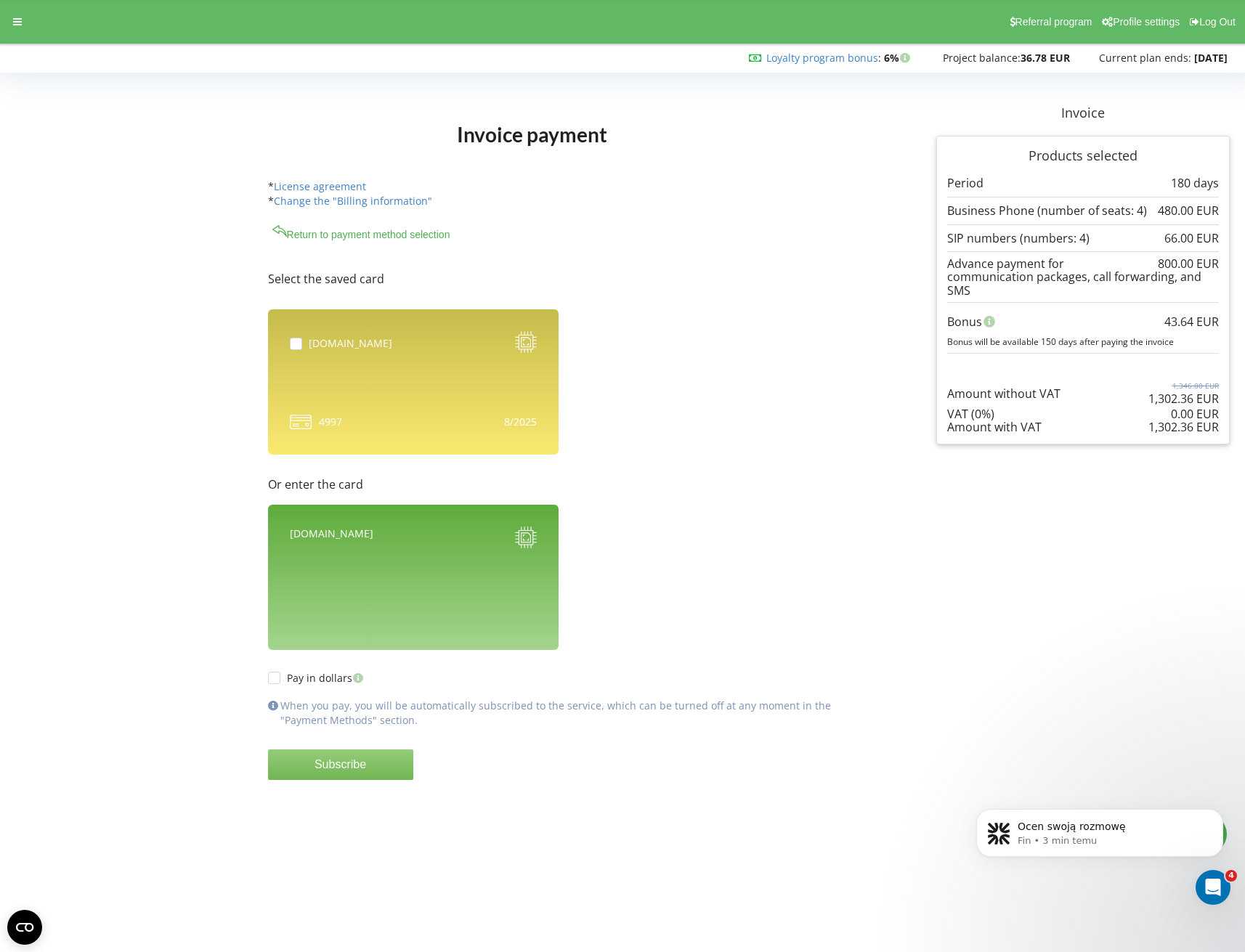
click at [286, 484] on p "Or enter the card" at bounding box center [571, 484] width 606 height 17
click at [212, 591] on div "Invoice payment Invoice Products selected" at bounding box center [622, 463] width 1235 height 740
click at [277, 676] on label "Pay in dollars" at bounding box center [317, 678] width 99 height 12
click at [273, 678] on label "Pay in dollars" at bounding box center [317, 678] width 99 height 12
checkbox input "false"
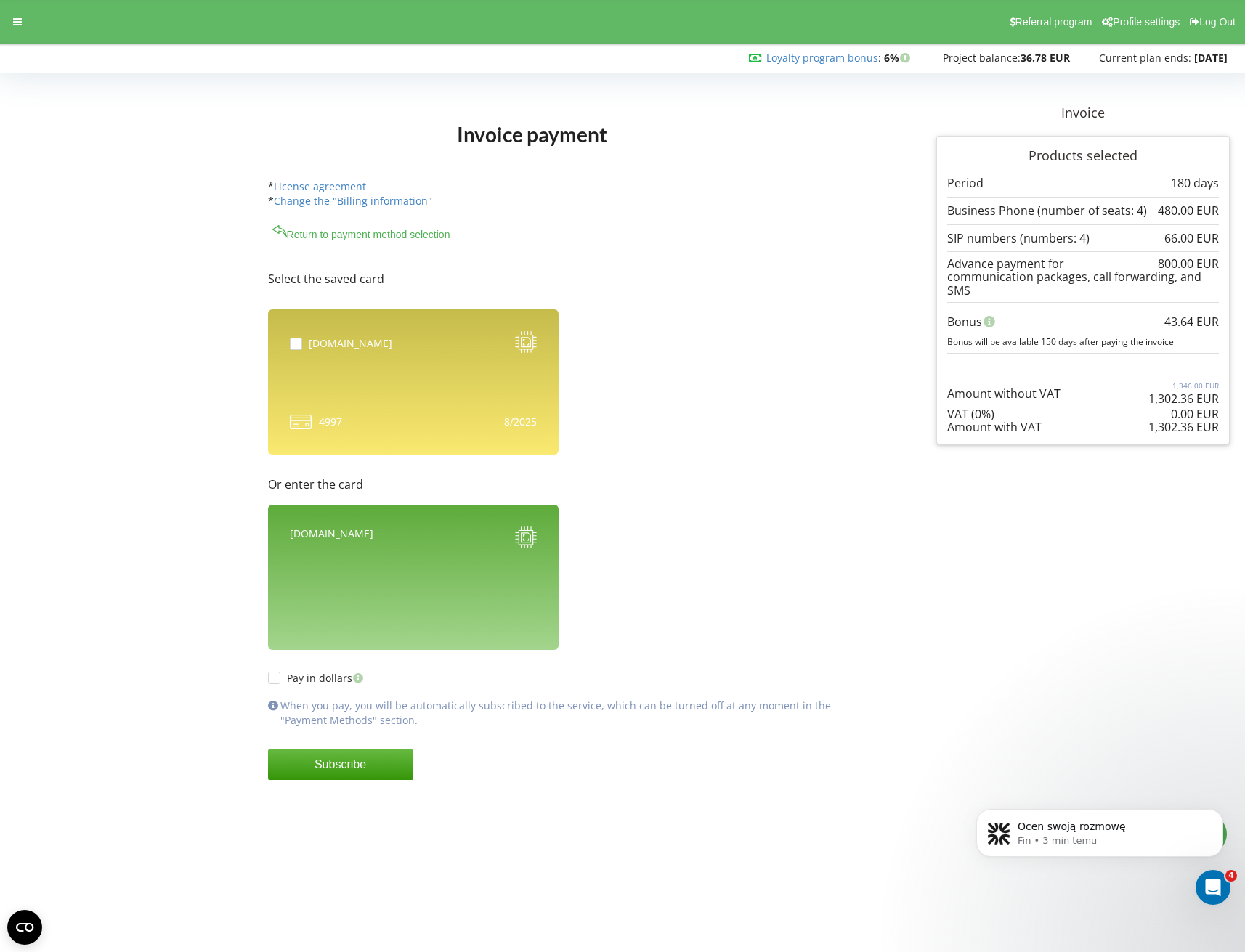
click at [203, 645] on div "Invoice payment Invoice Products selected" at bounding box center [622, 463] width 1235 height 740
click at [155, 591] on div "Invoice payment Invoice Products selected" at bounding box center [622, 463] width 1235 height 740
click at [213, 379] on div "Invoice payment Invoice Products selected" at bounding box center [622, 463] width 1235 height 740
click at [326, 422] on span "4997" at bounding box center [330, 422] width 23 height 14
click at [281, 484] on p "Or enter the card" at bounding box center [571, 484] width 606 height 17
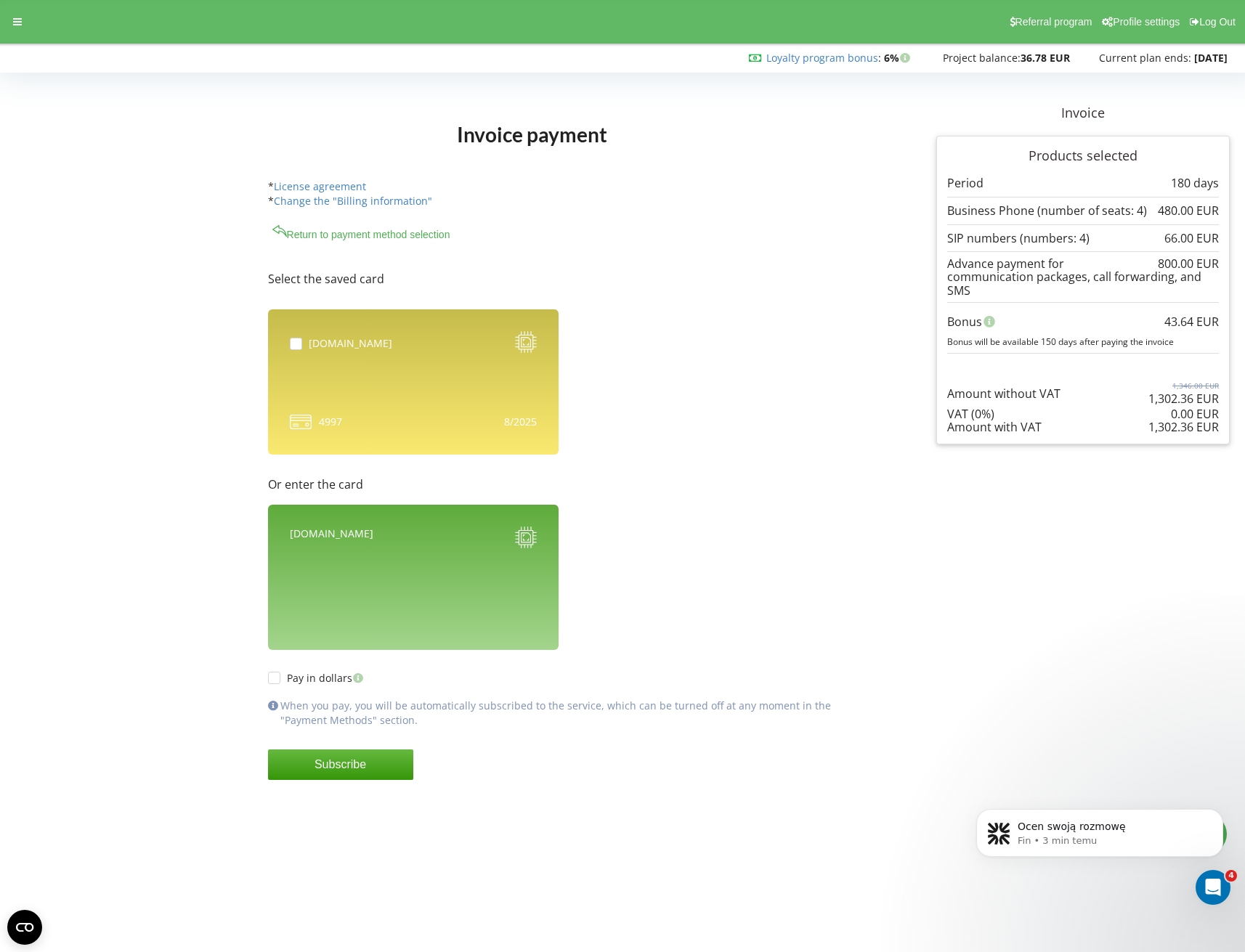
click at [324, 540] on div "[DOMAIN_NAME]" at bounding box center [332, 539] width 84 height 26
click at [287, 521] on div "[DOMAIN_NAME]" at bounding box center [413, 577] width 291 height 145
click at [294, 537] on div "[DOMAIN_NAME]" at bounding box center [332, 539] width 84 height 26
click at [319, 770] on button "Subscribe" at bounding box center [340, 764] width 145 height 31
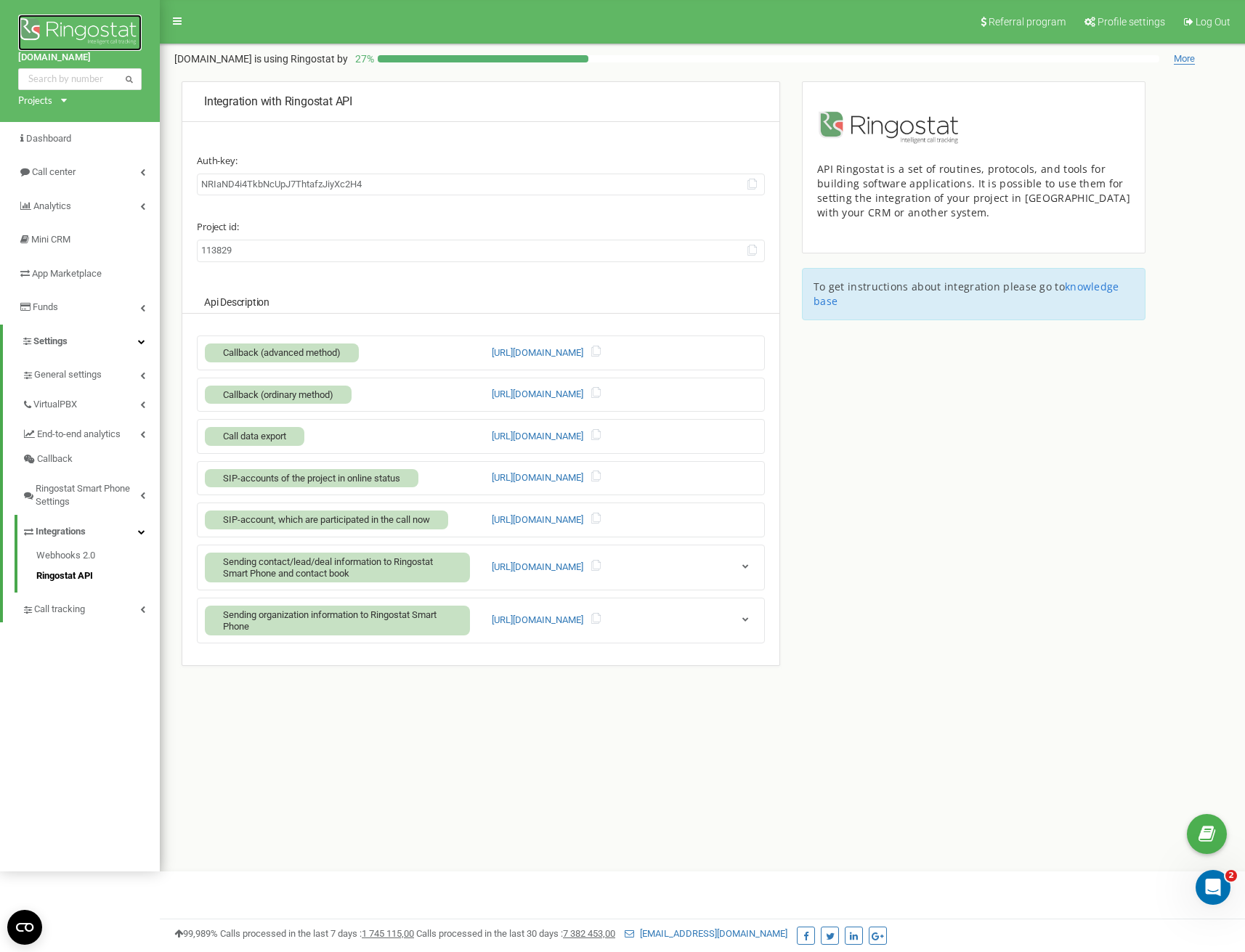
click at [53, 24] on img at bounding box center [80, 32] width 123 height 36
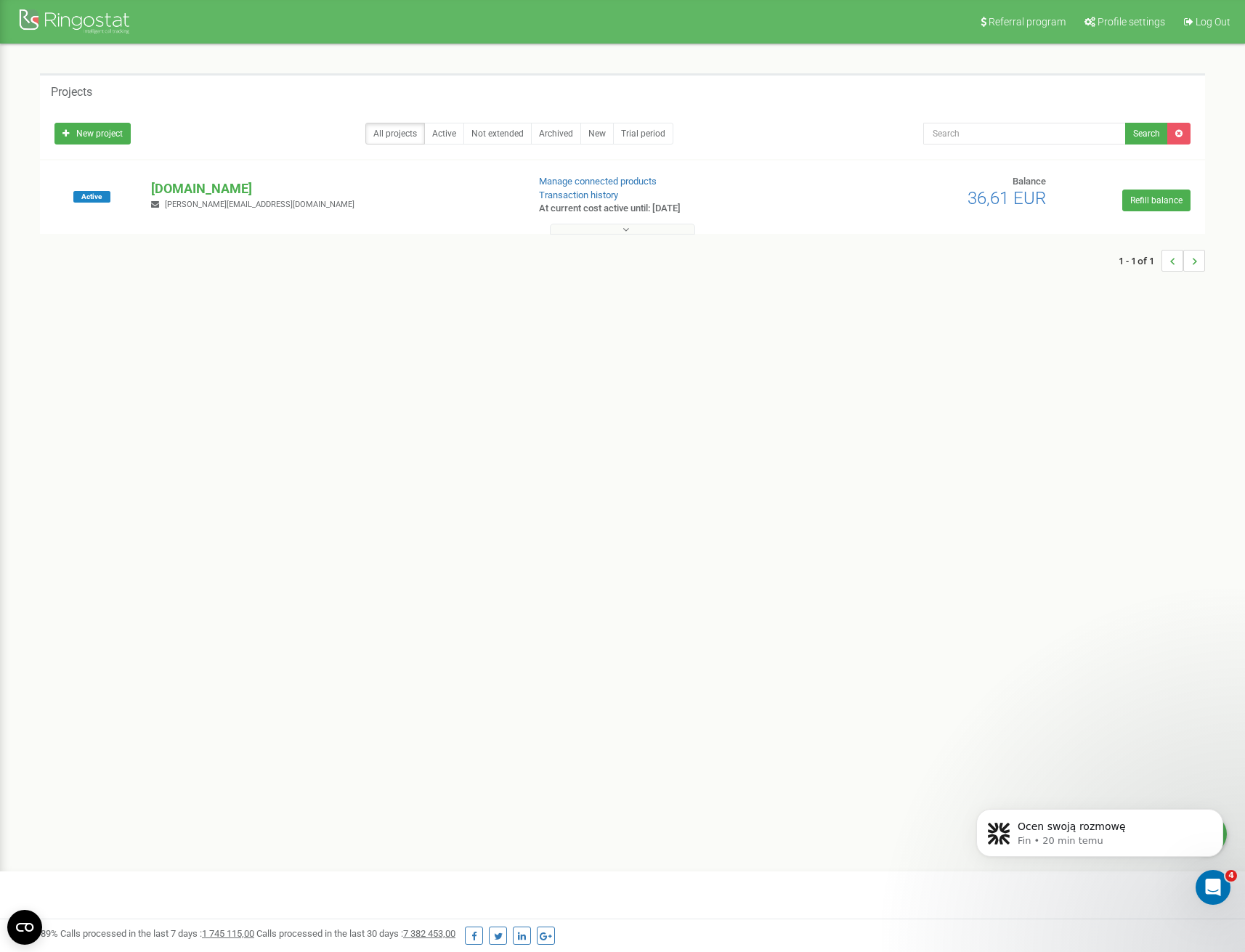
click at [295, 673] on div "Referral program Profile settings Log Out Projects New project All projects Act…" at bounding box center [622, 435] width 1245 height 872
click at [266, 618] on div "Referral program Profile settings Log Out Projects New project All projects Act…" at bounding box center [622, 435] width 1245 height 872
click at [1150, 206] on link "Refill balance" at bounding box center [1156, 200] width 68 height 22
click at [874, 322] on div "Referral program Profile settings Log Out Projects New project All projects Act…" at bounding box center [622, 435] width 1245 height 872
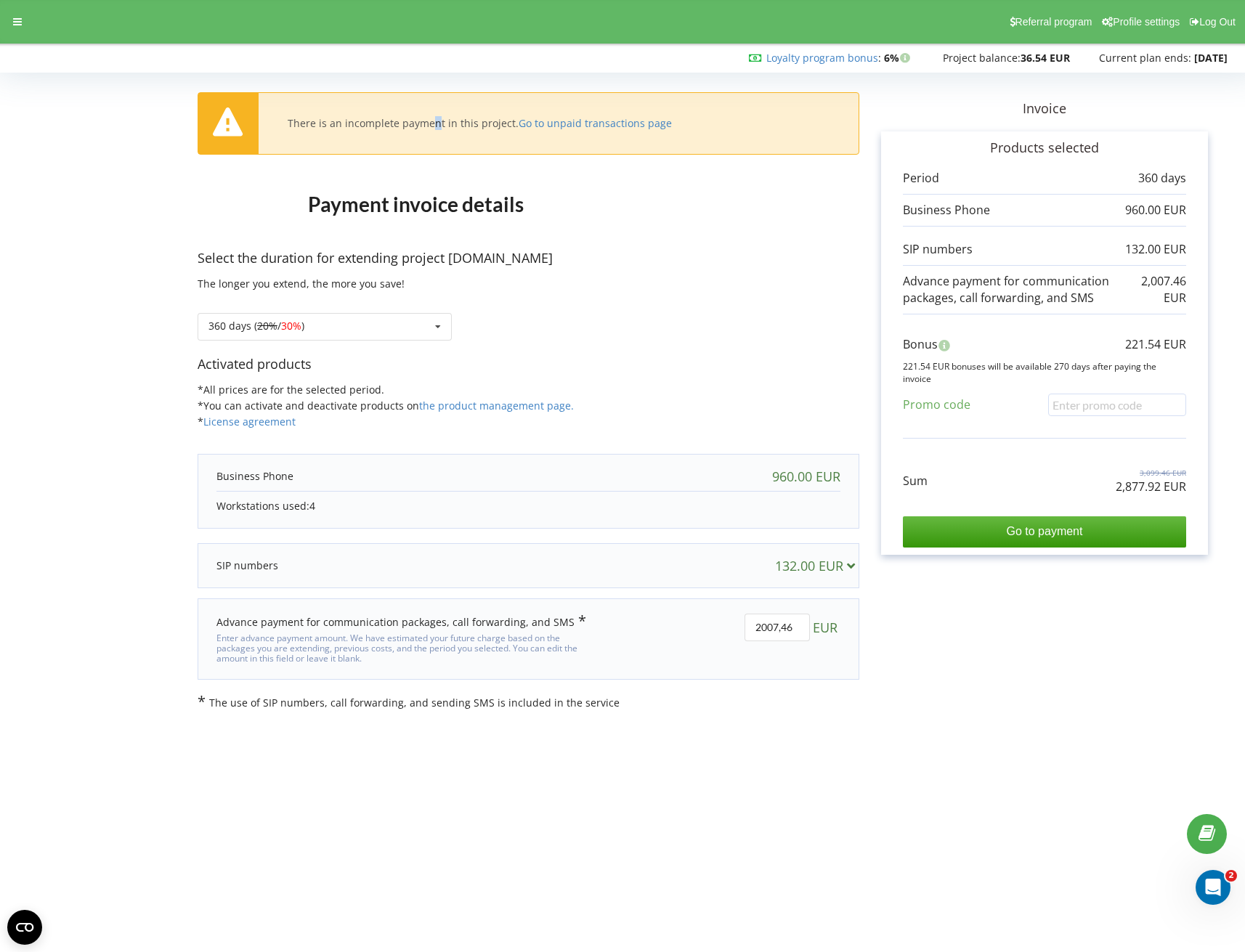
drag, startPoint x: 321, startPoint y: 128, endPoint x: 427, endPoint y: 127, distance: 106.0
click at [346, 128] on div "There is an incomplete payment in this project. Go to unpaid transactions page" at bounding box center [479, 123] width 384 height 13
click at [517, 137] on div "There is an incomplete payment in this project. Go to unpaid transactions page" at bounding box center [528, 123] width 660 height 61
click at [535, 126] on link "Go to unpaid transactions page" at bounding box center [595, 122] width 153 height 14
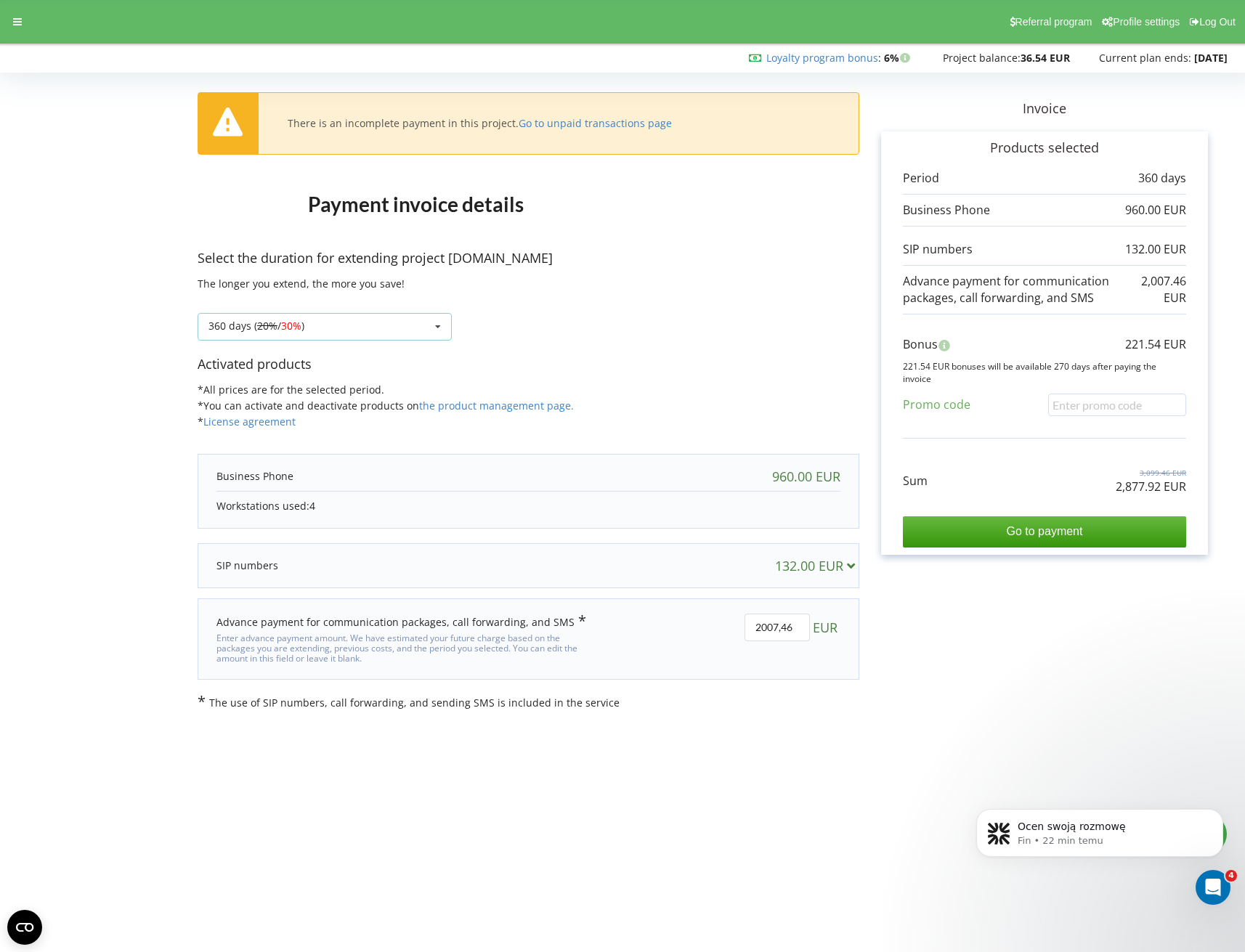
click at [314, 331] on div "360 days ( 20% / 30% ) Refill the balance without period 20% / 30% 30% / 40%" at bounding box center [324, 327] width 254 height 27
click at [277, 377] on div "180 days (10%)" at bounding box center [324, 380] width 253 height 27
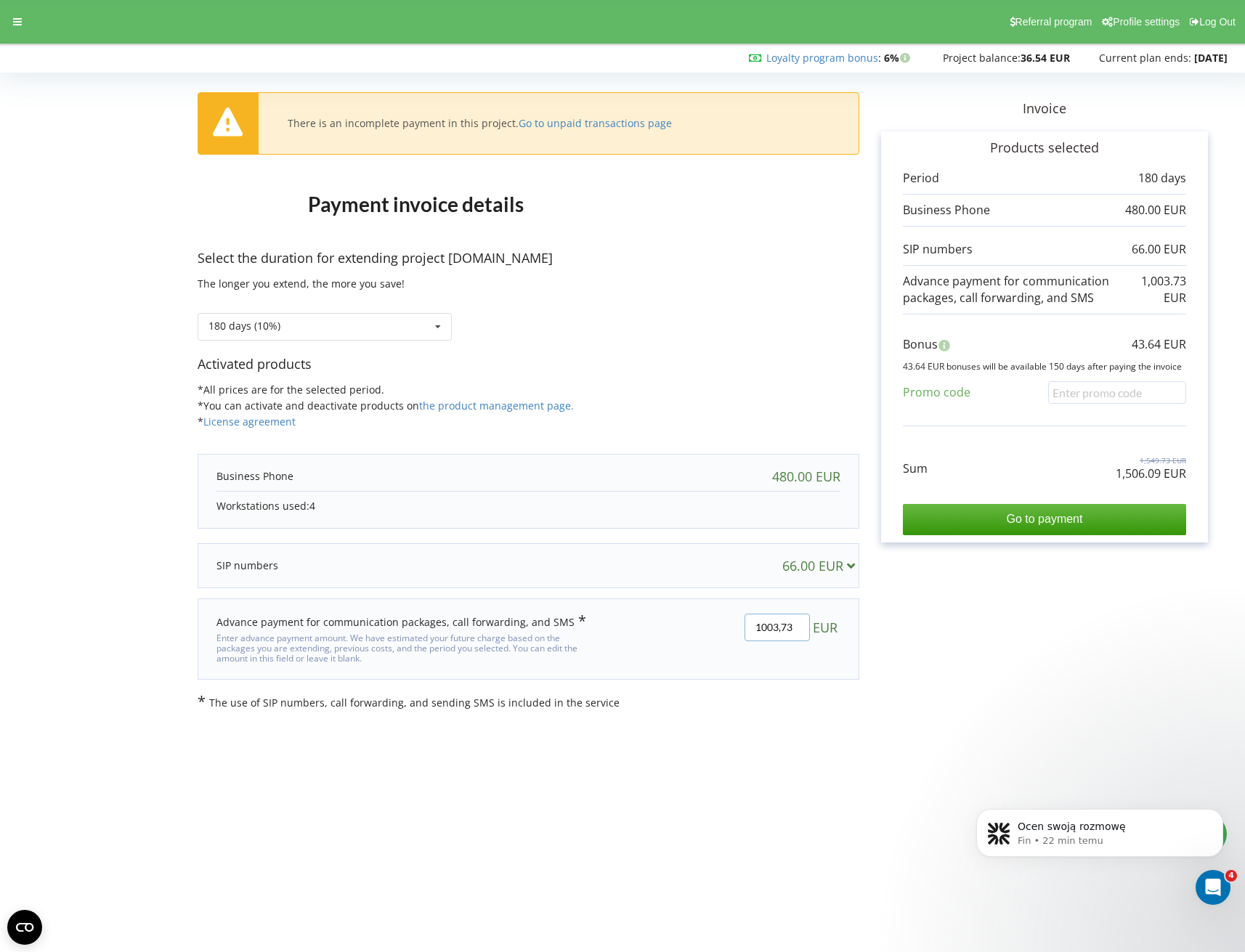
click at [781, 621] on input "1003,73" at bounding box center [777, 627] width 65 height 27
type input "800"
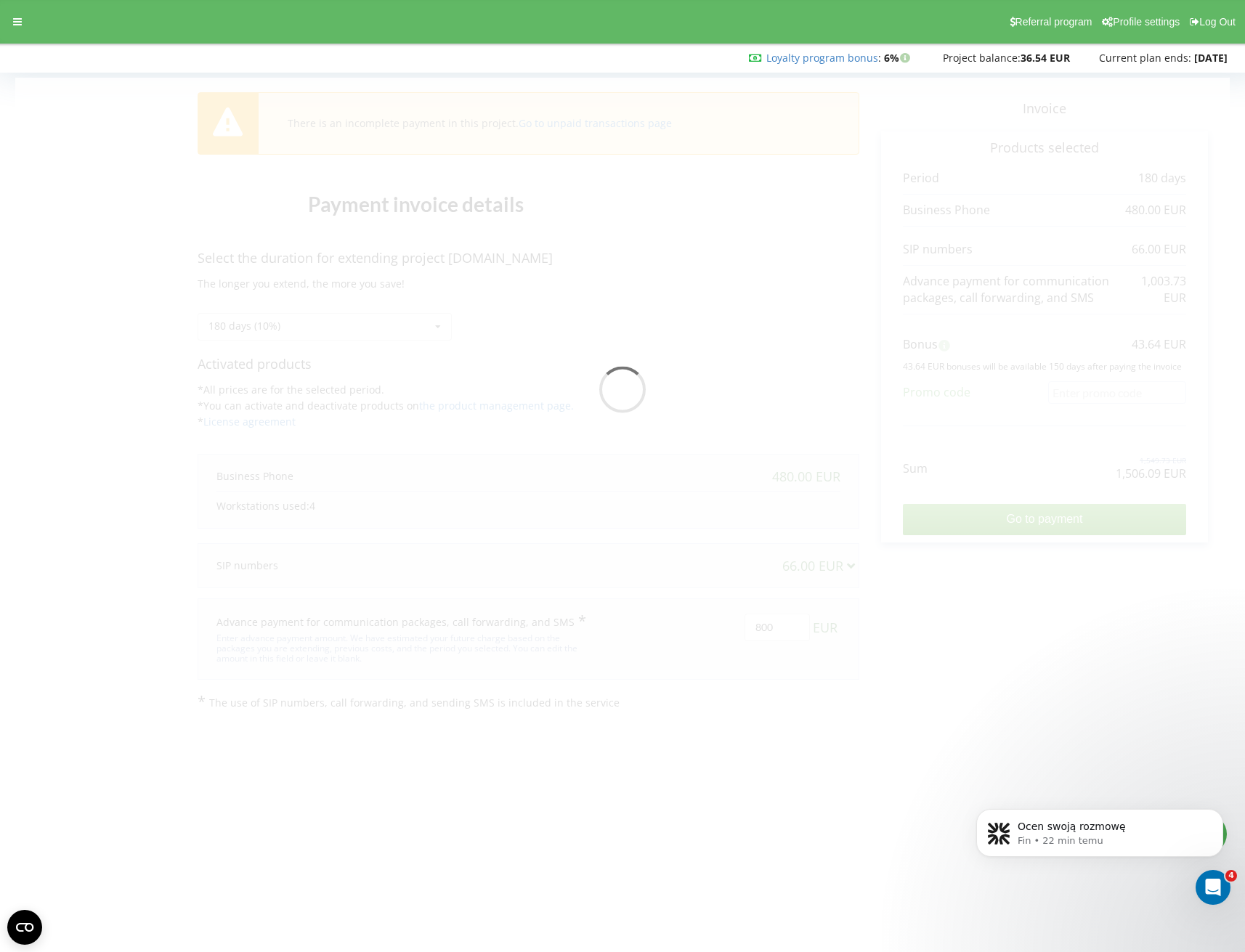
click at [1101, 612] on div "There is an incomplete payment in this project. Go to unpaid transactions page …" at bounding box center [622, 394] width 1214 height 633
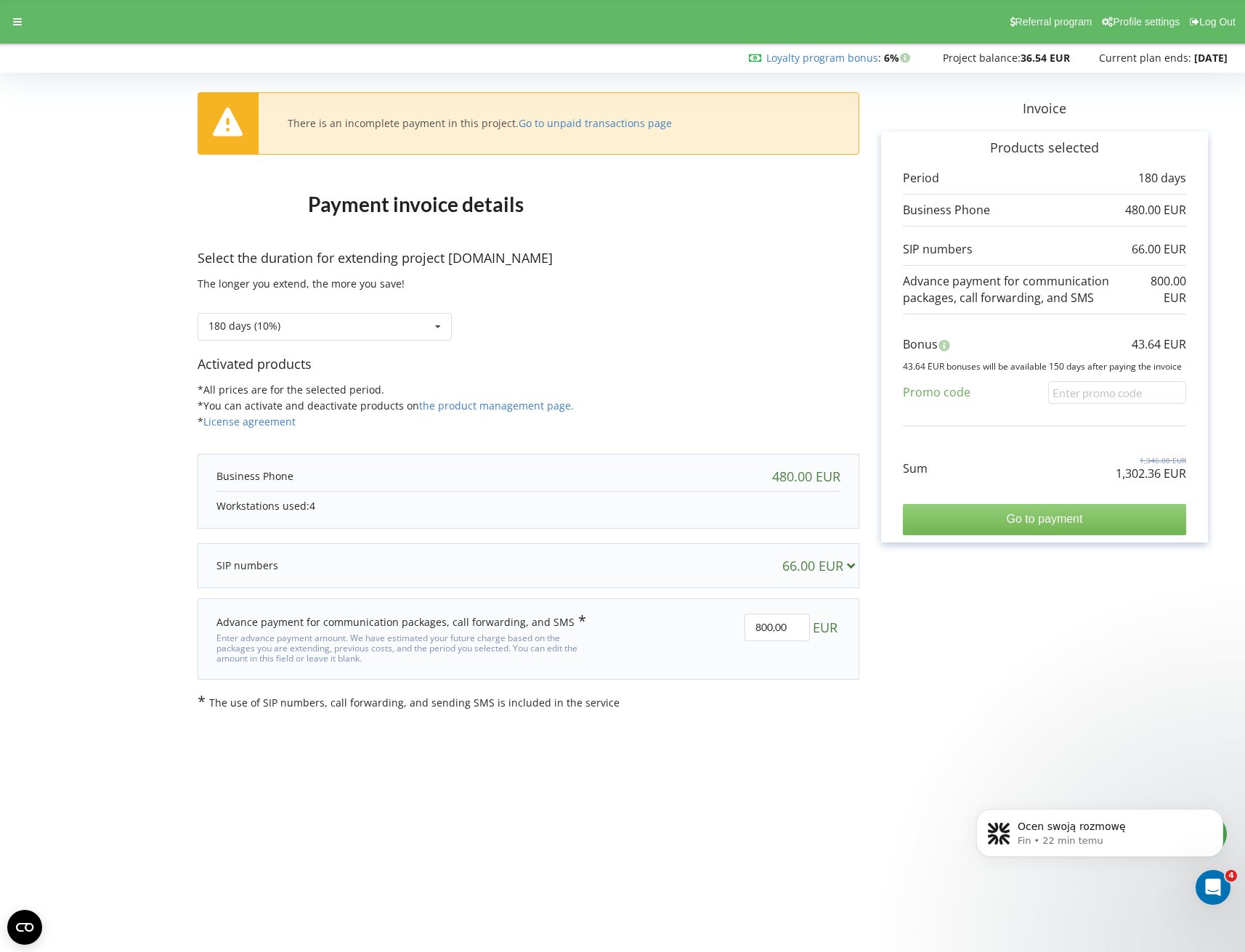
click at [1091, 515] on input "Go to payment" at bounding box center [1045, 519] width 283 height 31
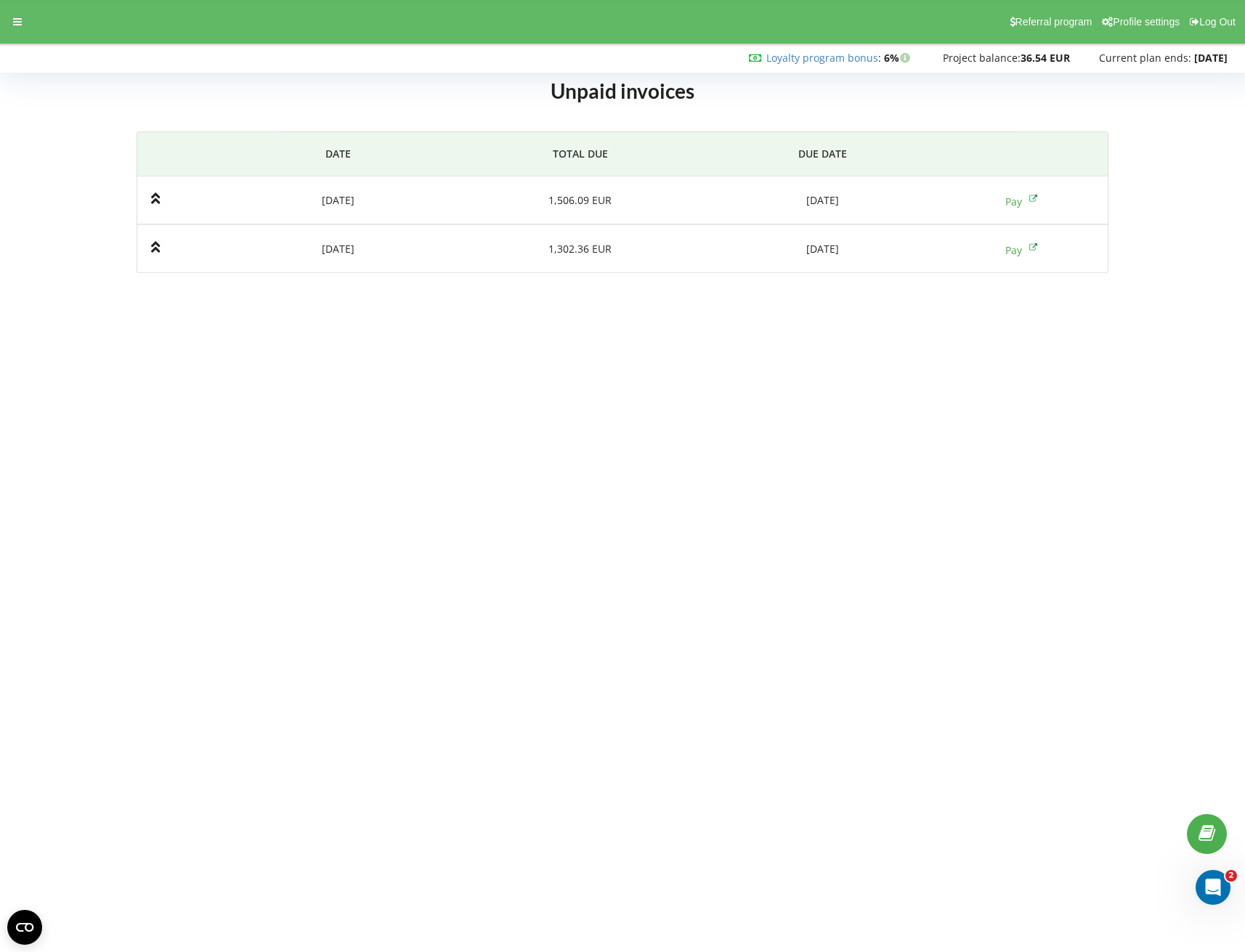
click at [495, 336] on body "Referral program Profile settings Log Out Loyalty program bonus : Bonus : 6% 36…" at bounding box center [622, 476] width 1245 height 952
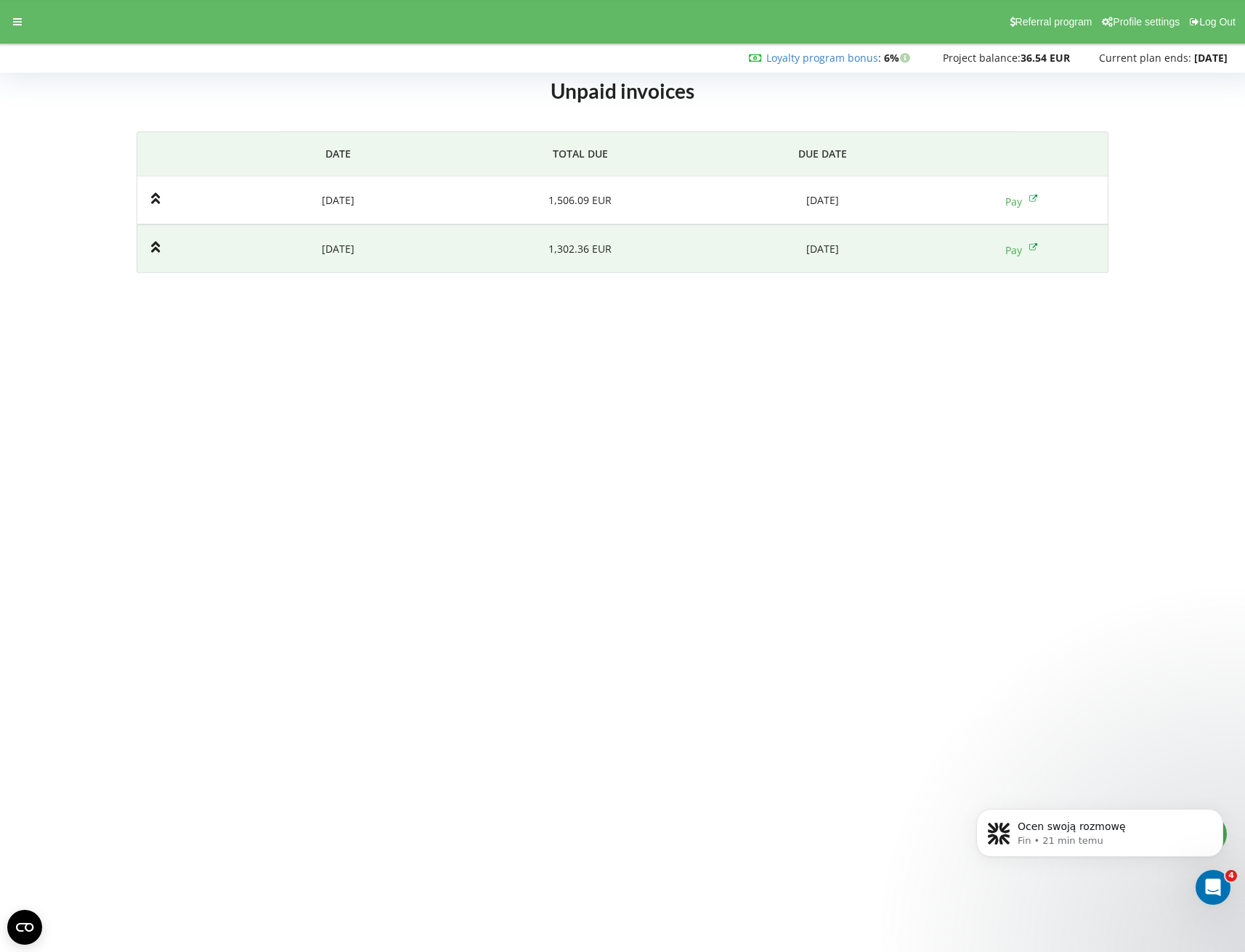
click at [155, 249] on icon at bounding box center [156, 247] width 10 height 11
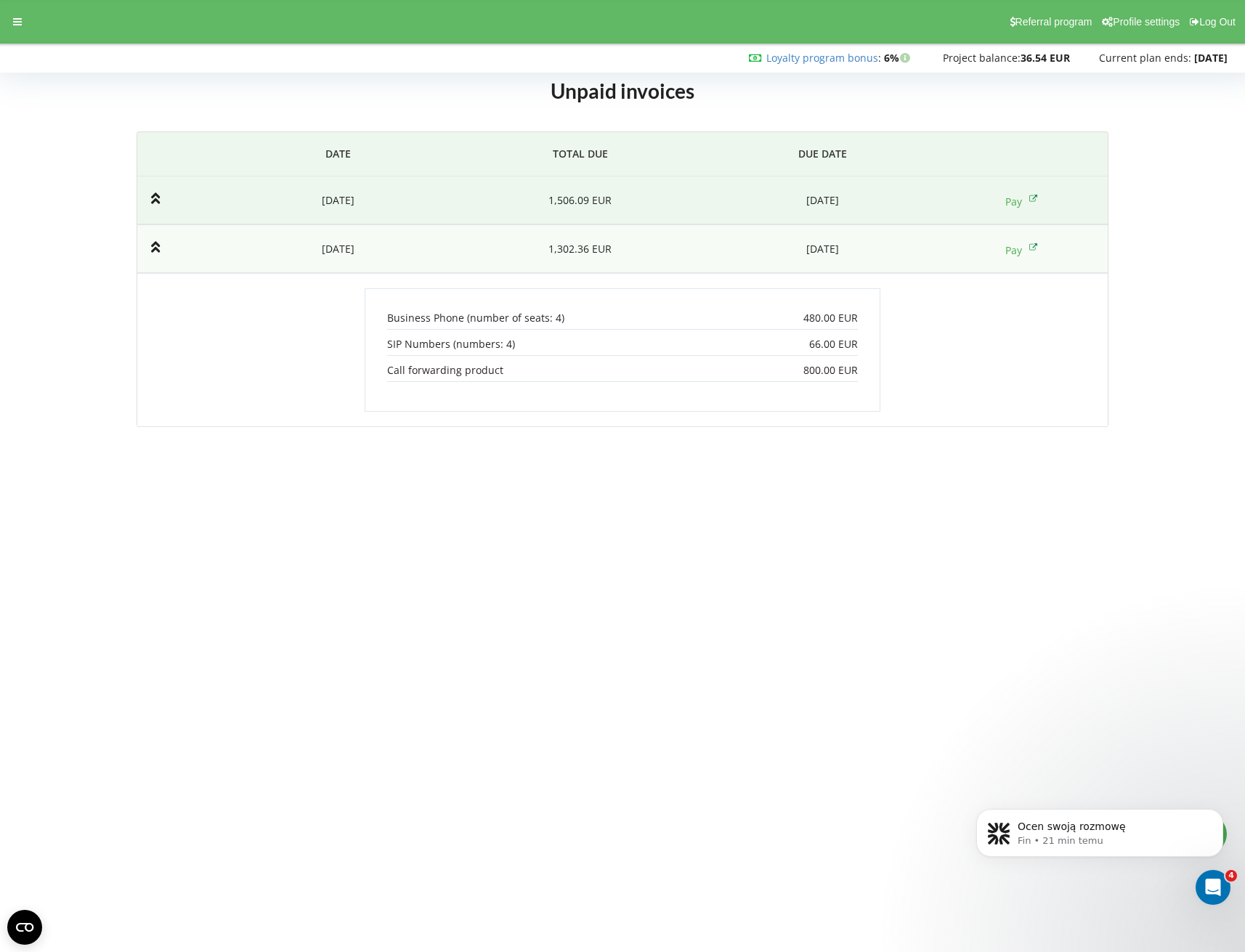
click at [158, 199] on icon at bounding box center [156, 198] width 10 height 14
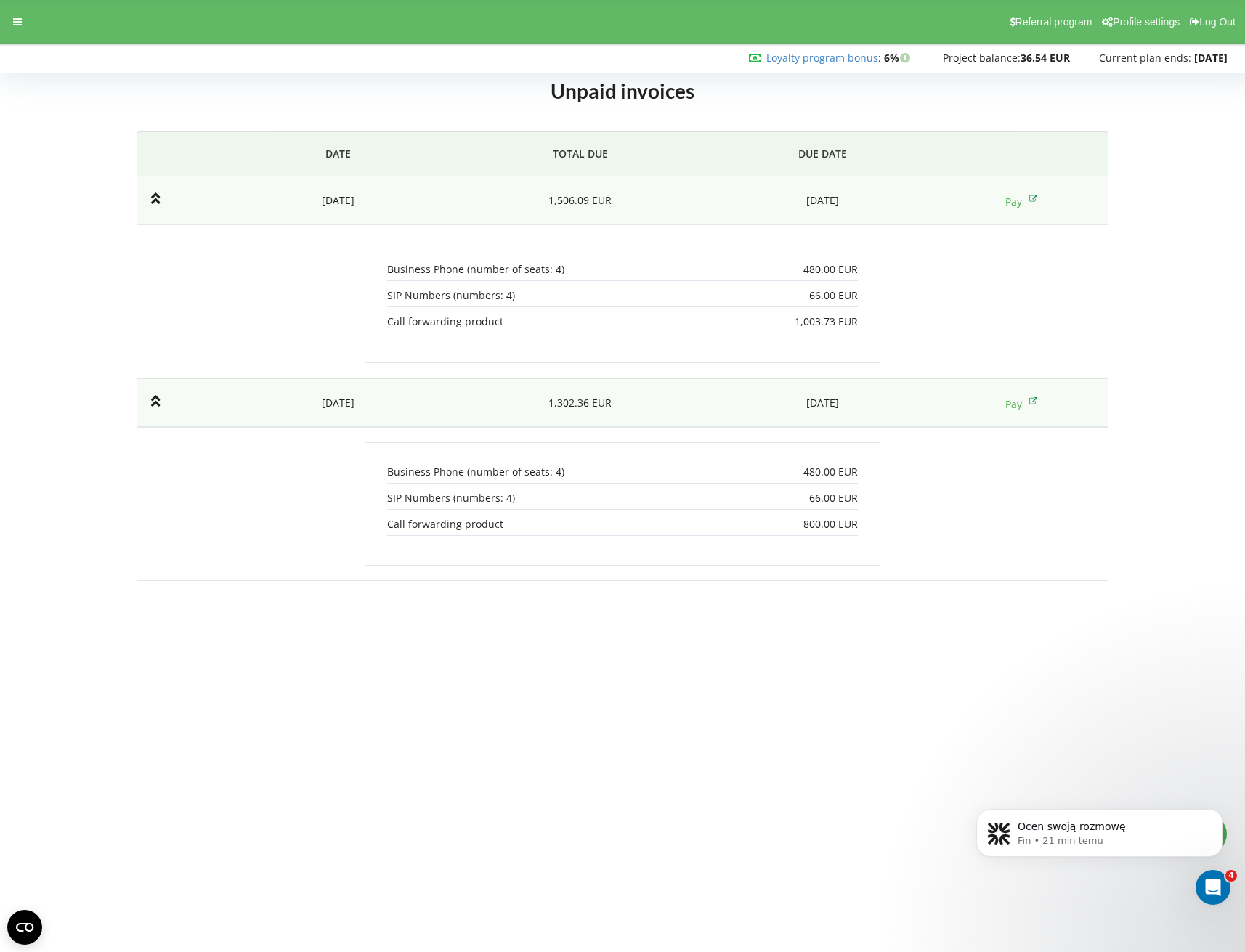
click at [157, 199] on icon at bounding box center [156, 198] width 10 height 14
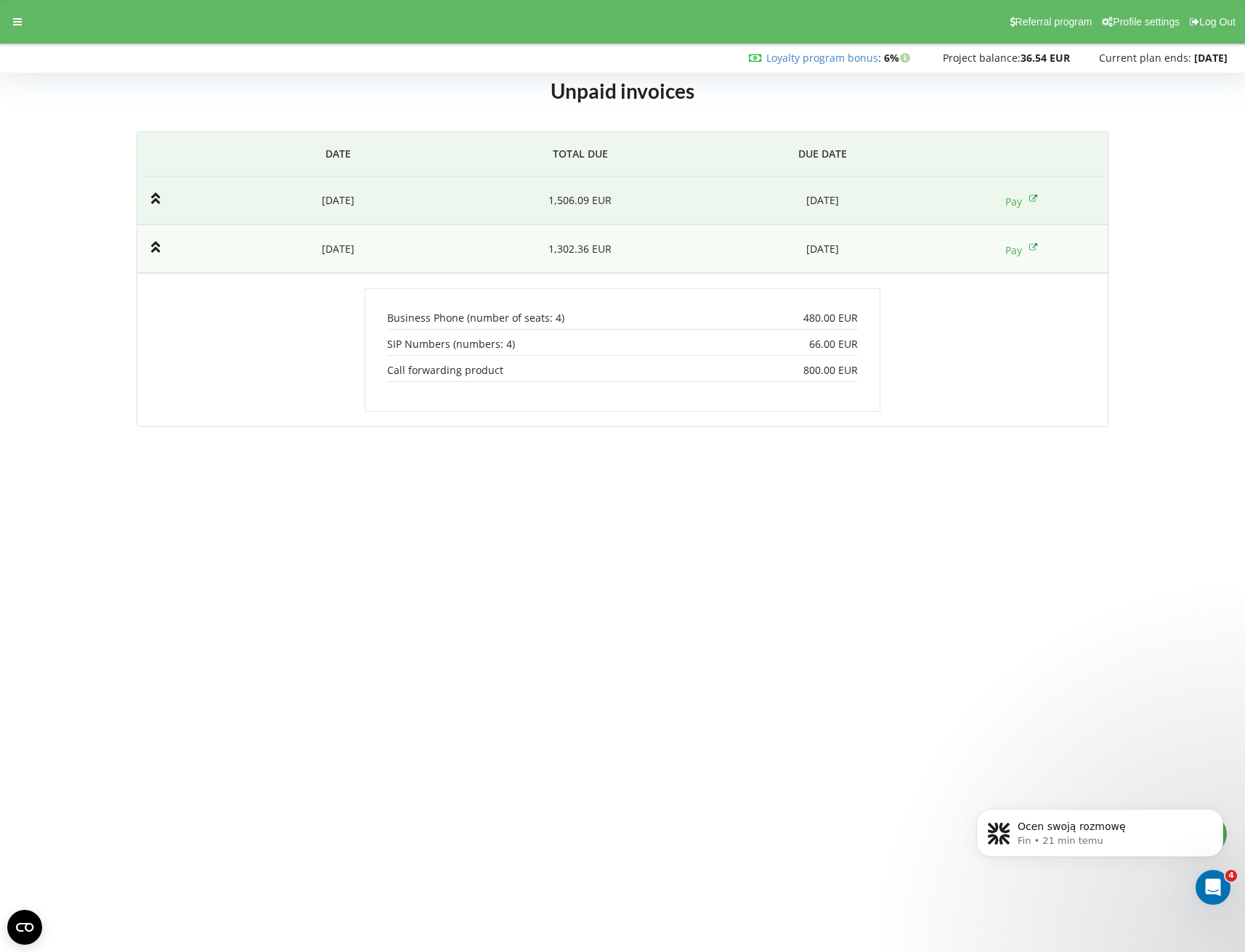
click at [316, 197] on td "2025-09-22" at bounding box center [338, 200] width 227 height 48
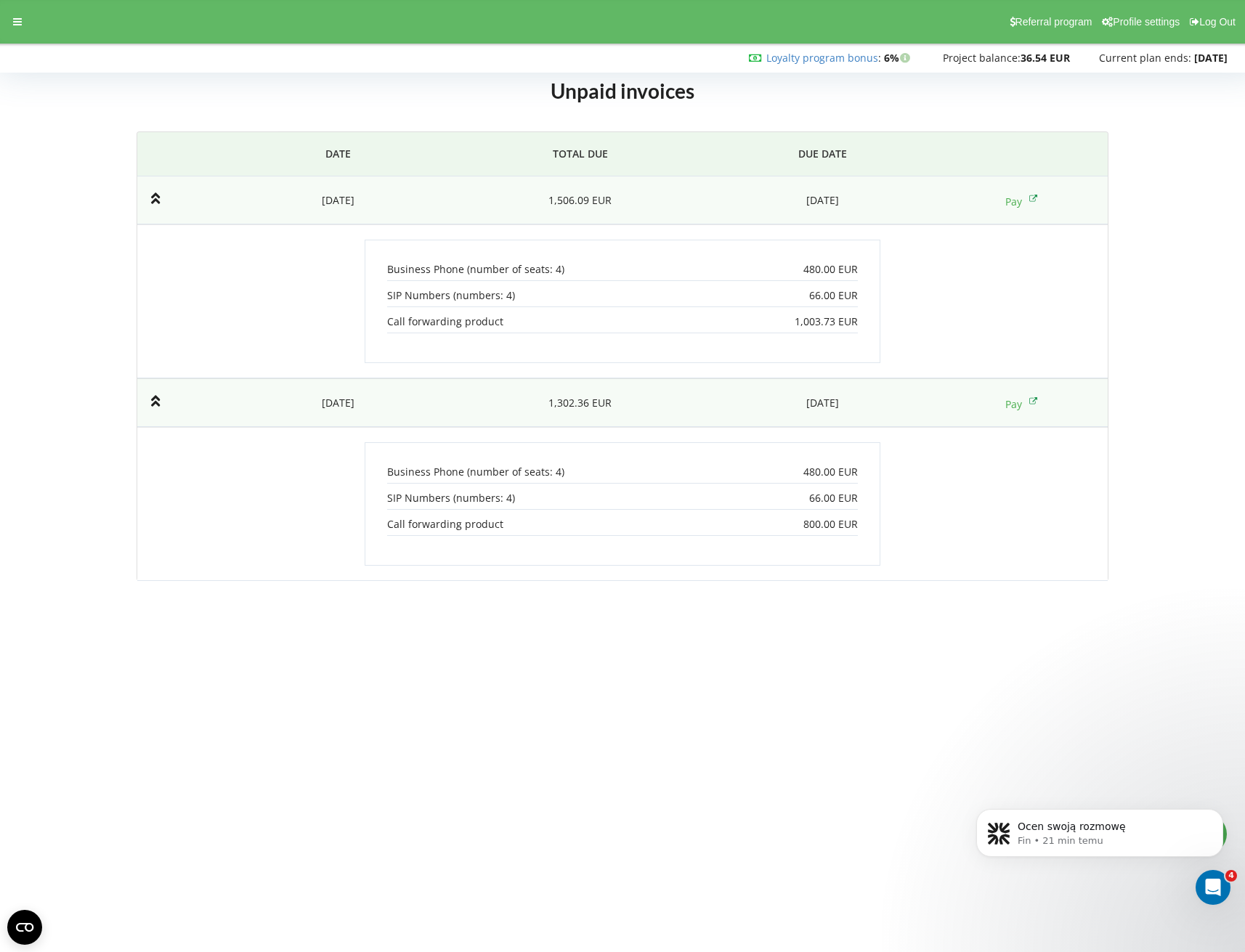
click at [316, 197] on td "2025-09-22" at bounding box center [338, 200] width 227 height 48
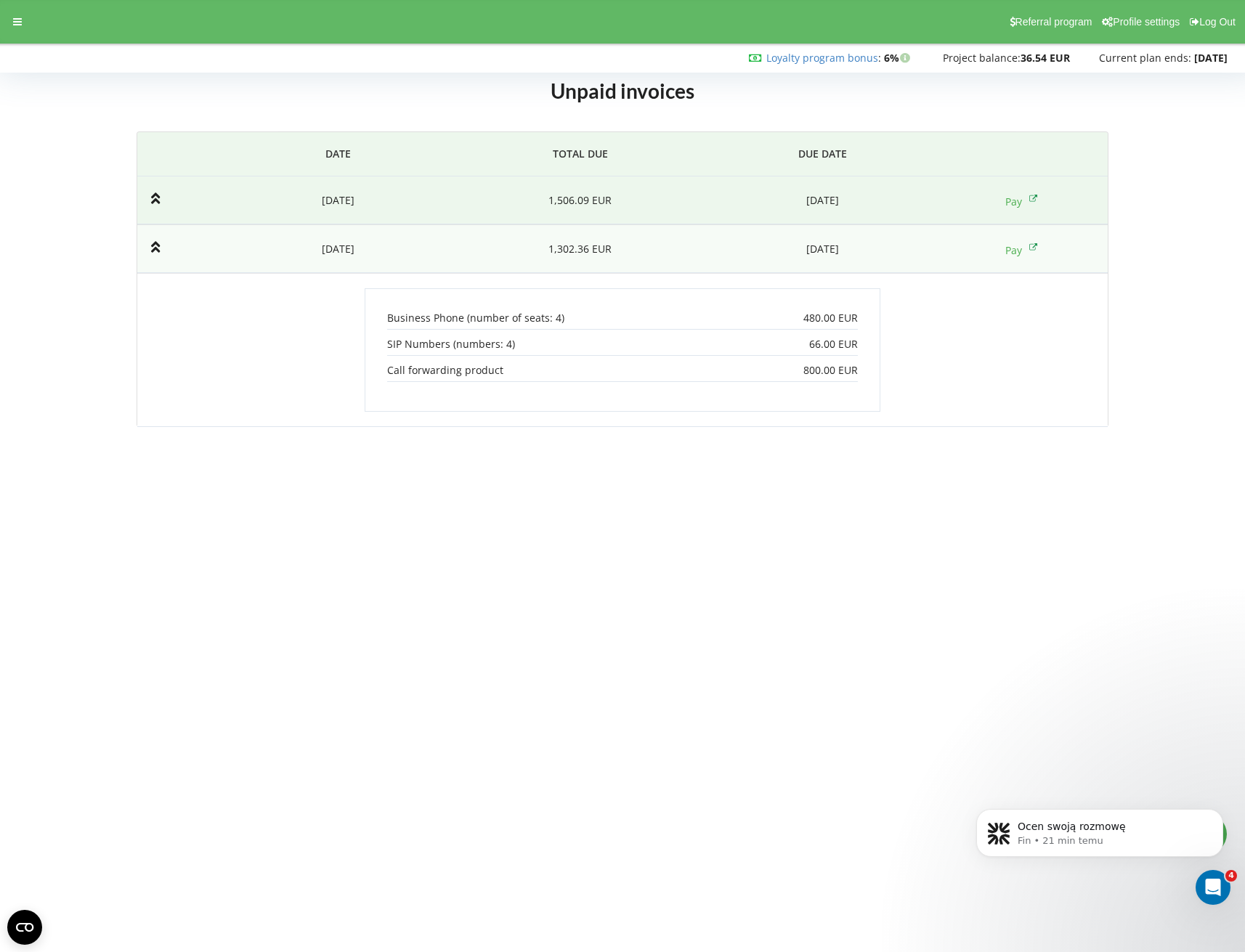
click at [356, 192] on td "2025-09-22" at bounding box center [338, 200] width 227 height 48
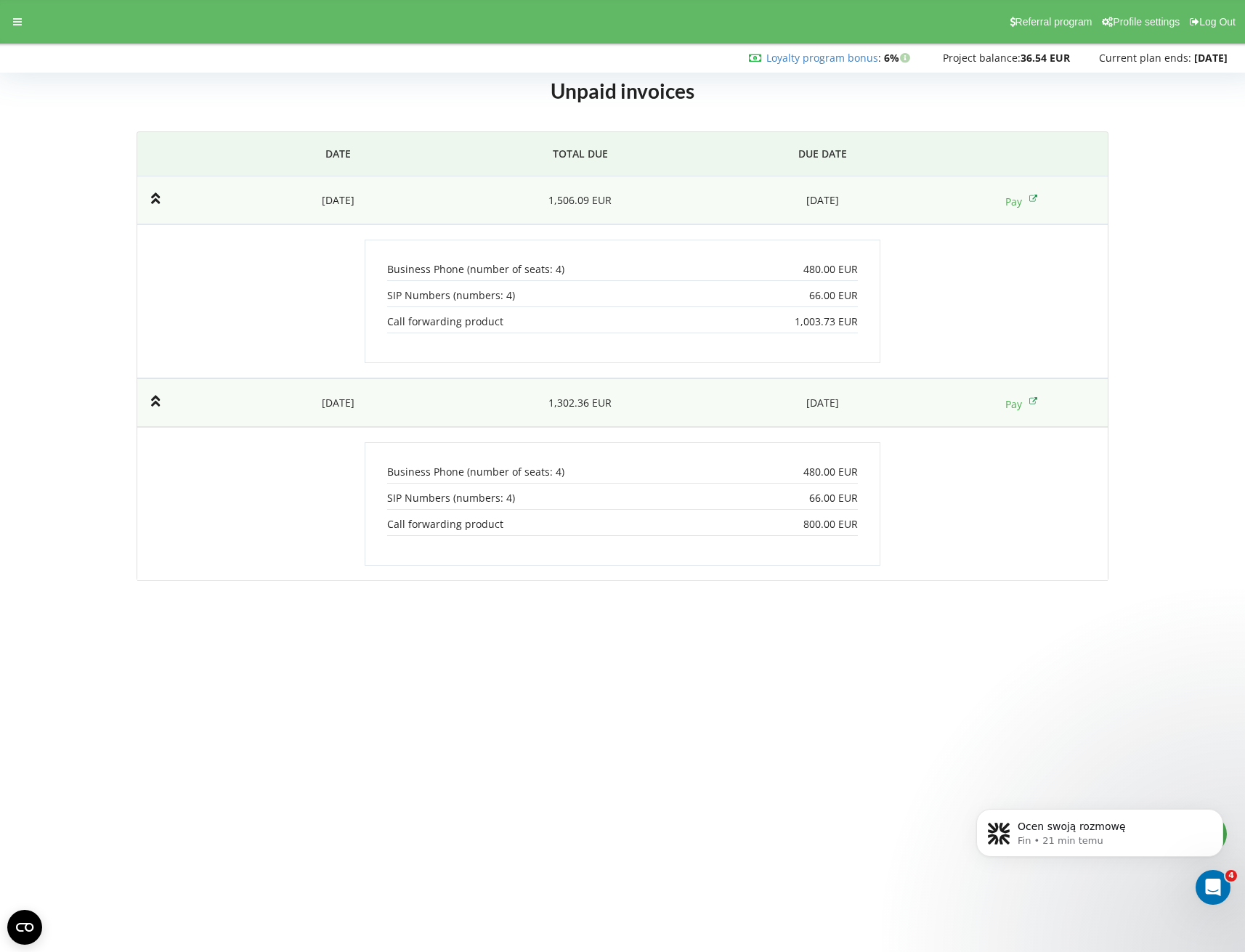
click at [339, 201] on td "2025-09-22" at bounding box center [338, 200] width 227 height 48
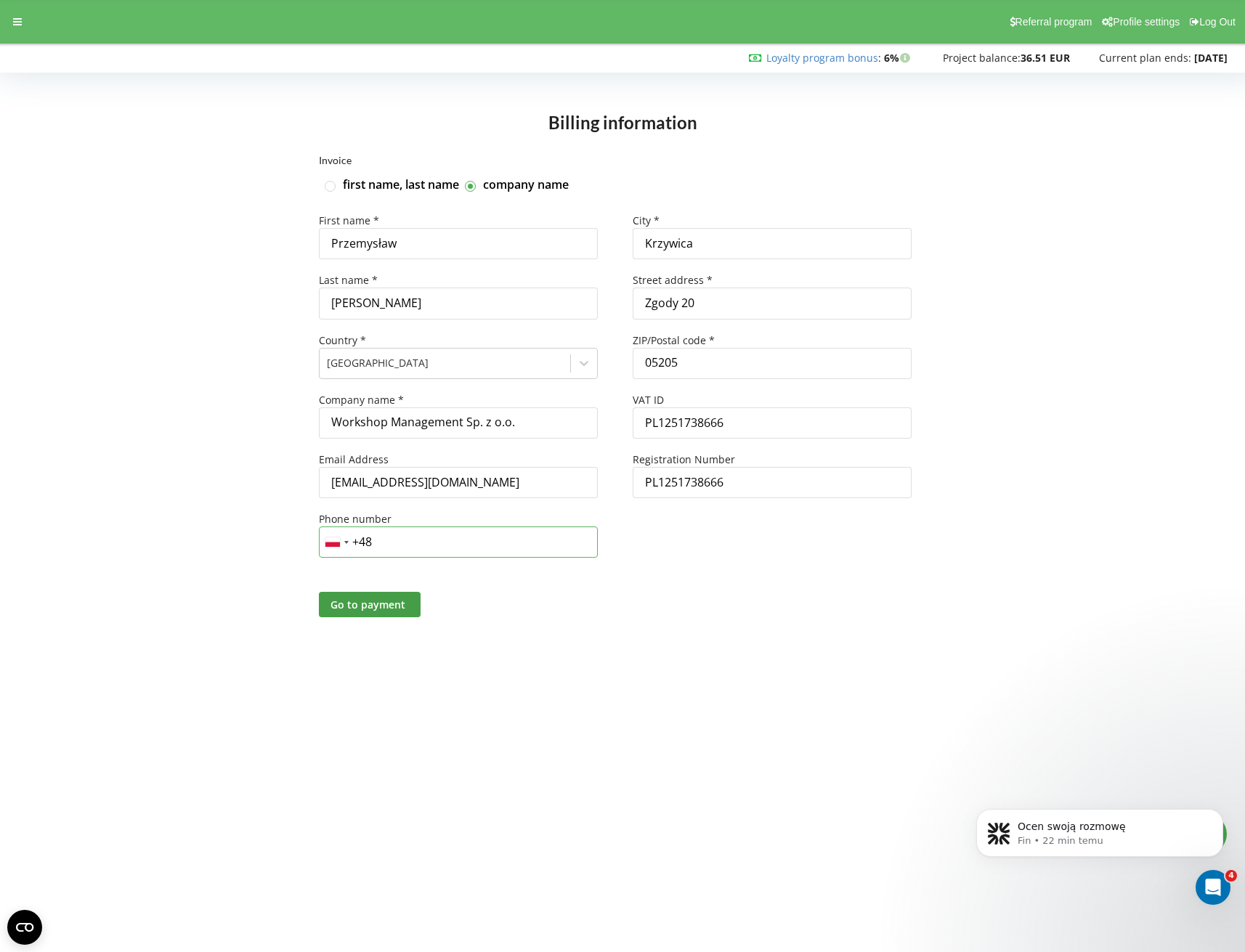
click at [411, 534] on input "+48" at bounding box center [458, 542] width 278 height 31
type input "+48 790 880 733"
click at [185, 563] on div "Invoice first name, last name company name First name * Przemysław Last name * …" at bounding box center [622, 404] width 1214 height 498
click at [361, 611] on span "Go to payment" at bounding box center [368, 604] width 75 height 14
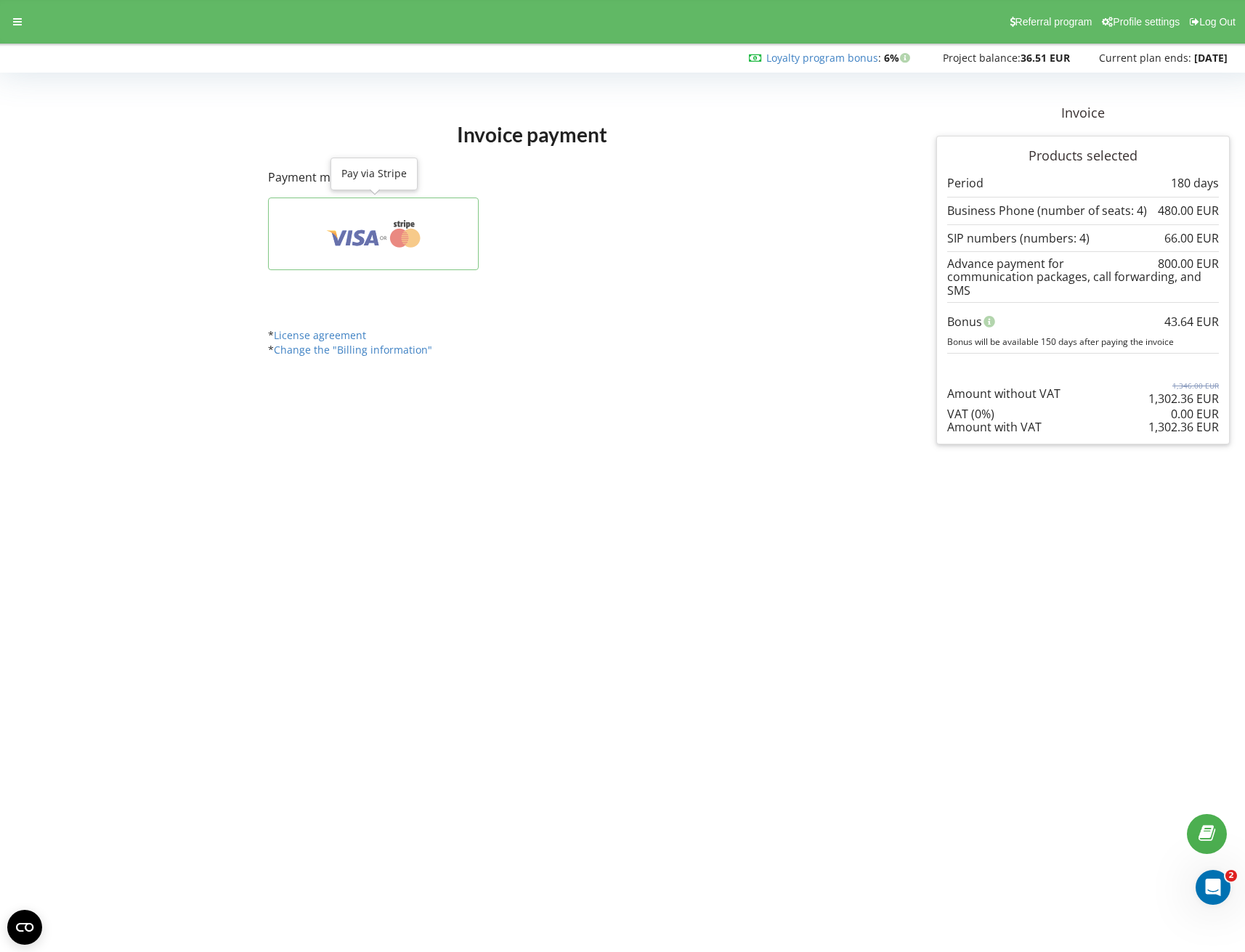
click at [333, 223] on icon at bounding box center [373, 233] width 167 height 27
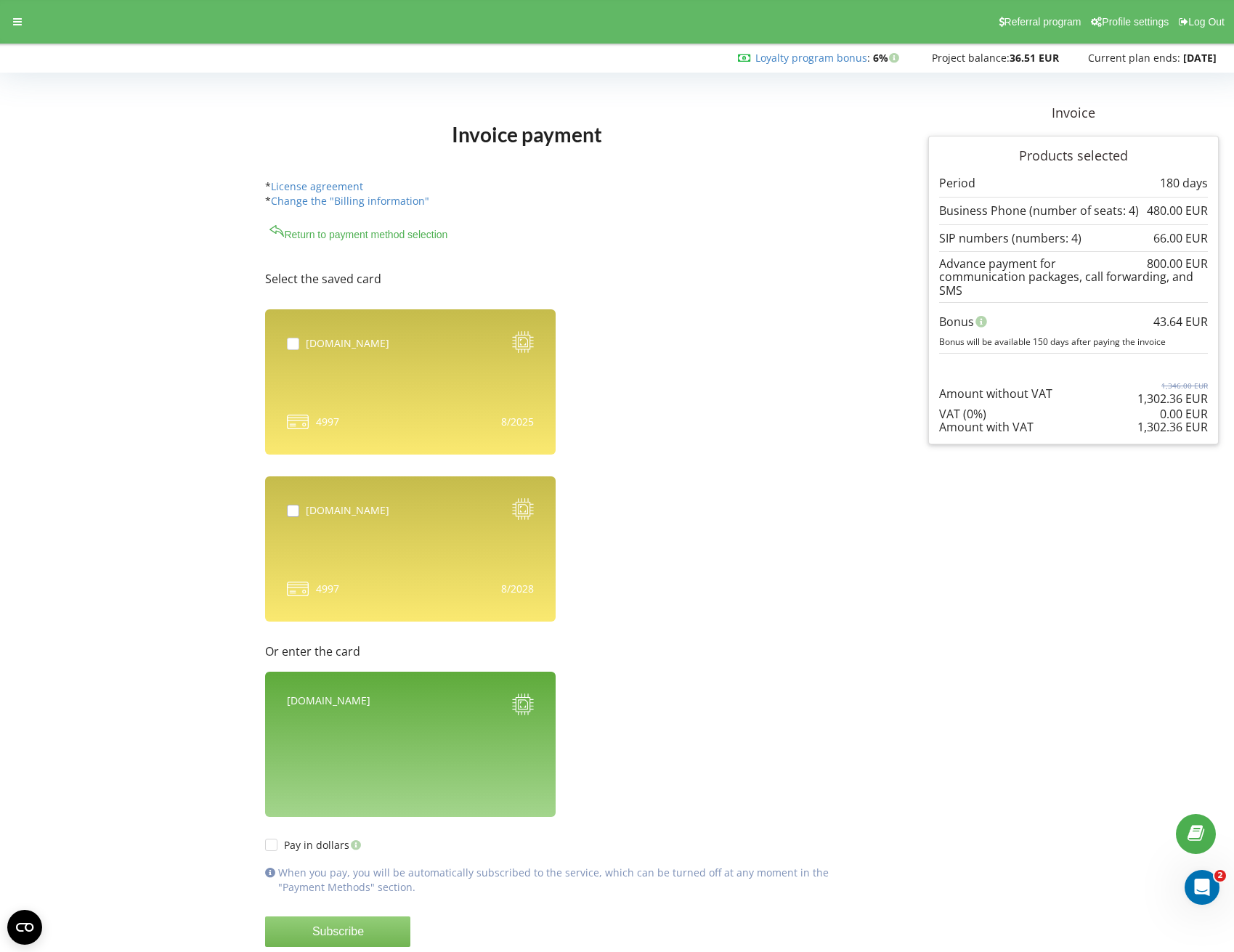
click at [296, 505] on label at bounding box center [295, 505] width 19 height 0
checkbox input "true"
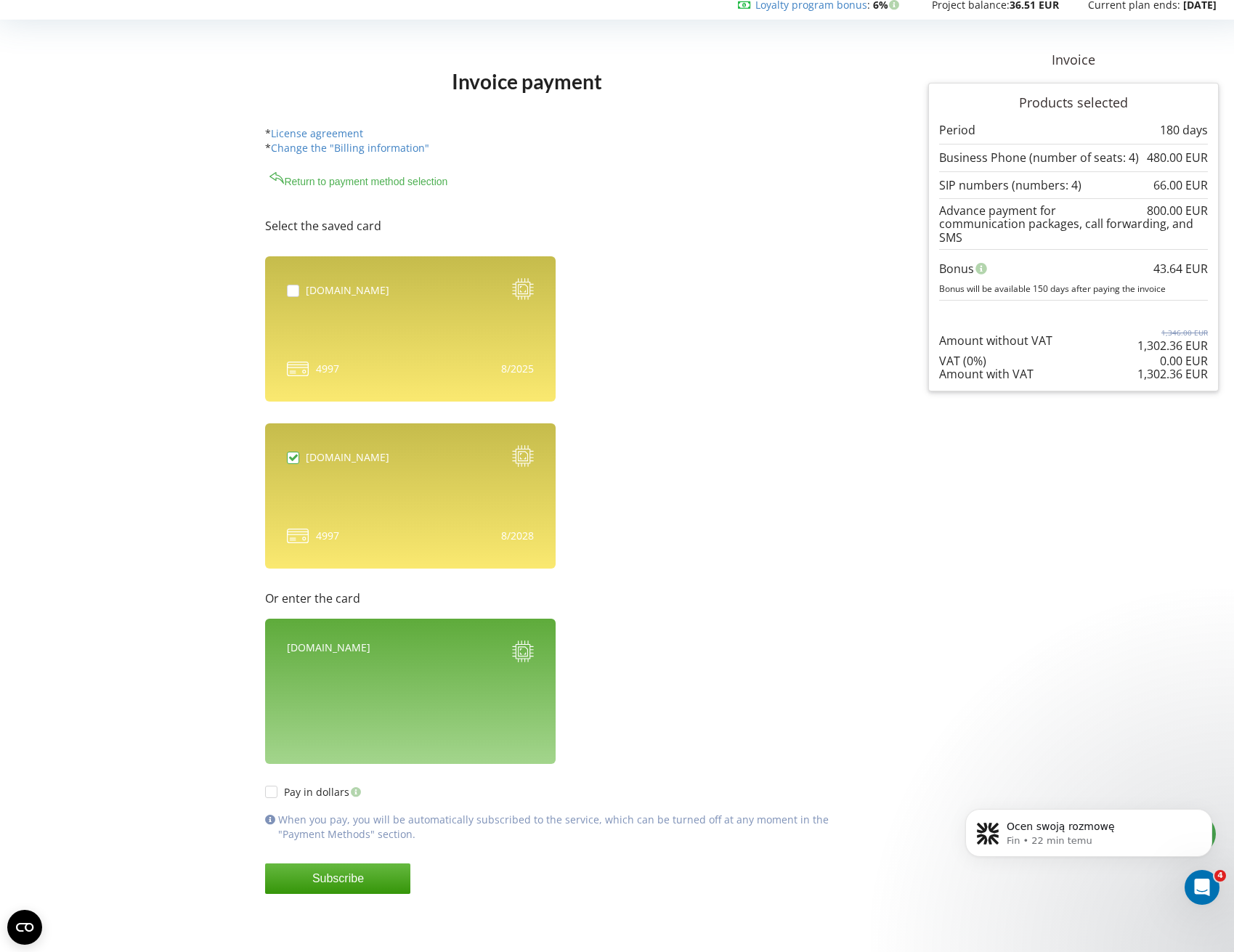
scroll to position [54, 0]
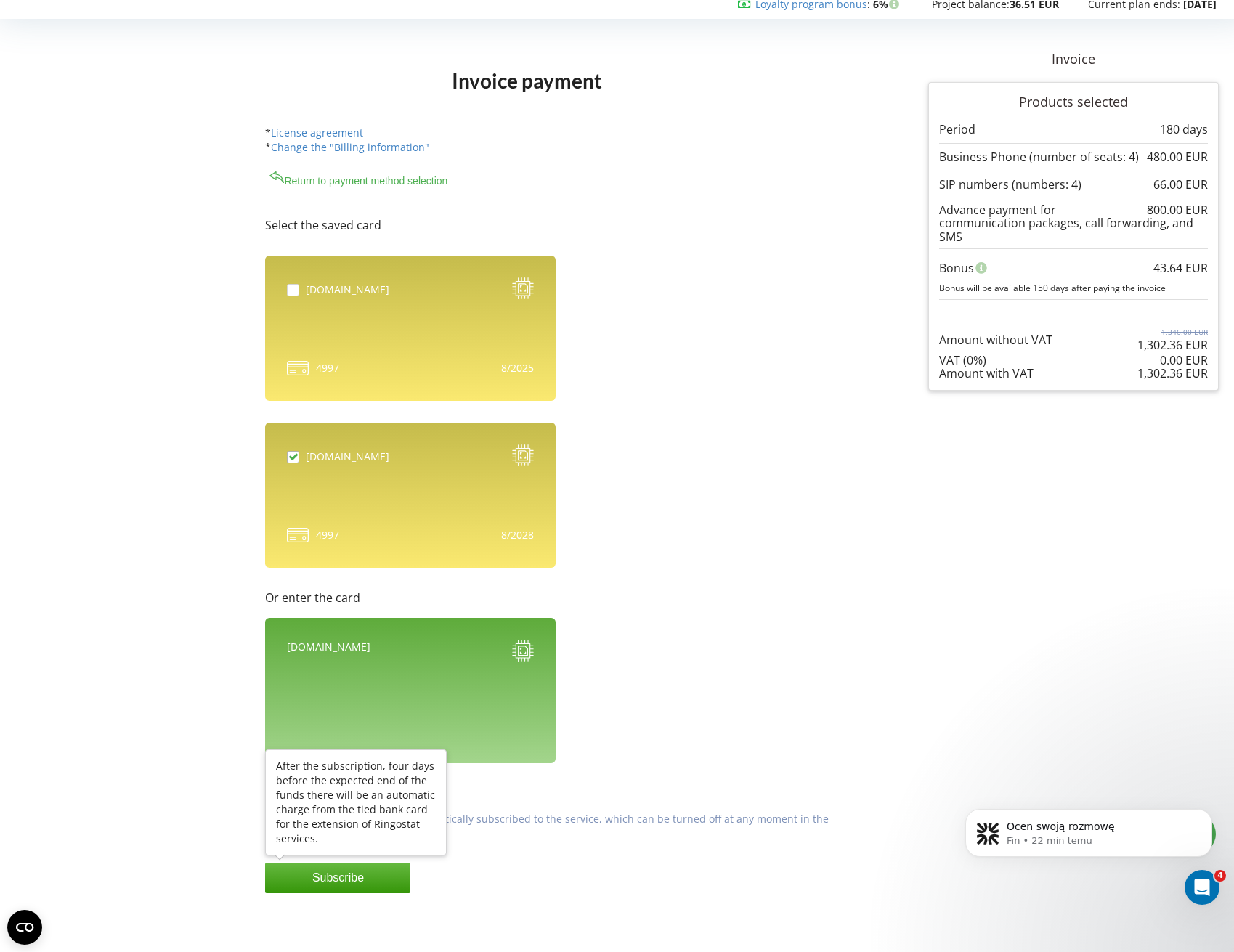
click at [297, 879] on button "Subscribe" at bounding box center [337, 878] width 145 height 31
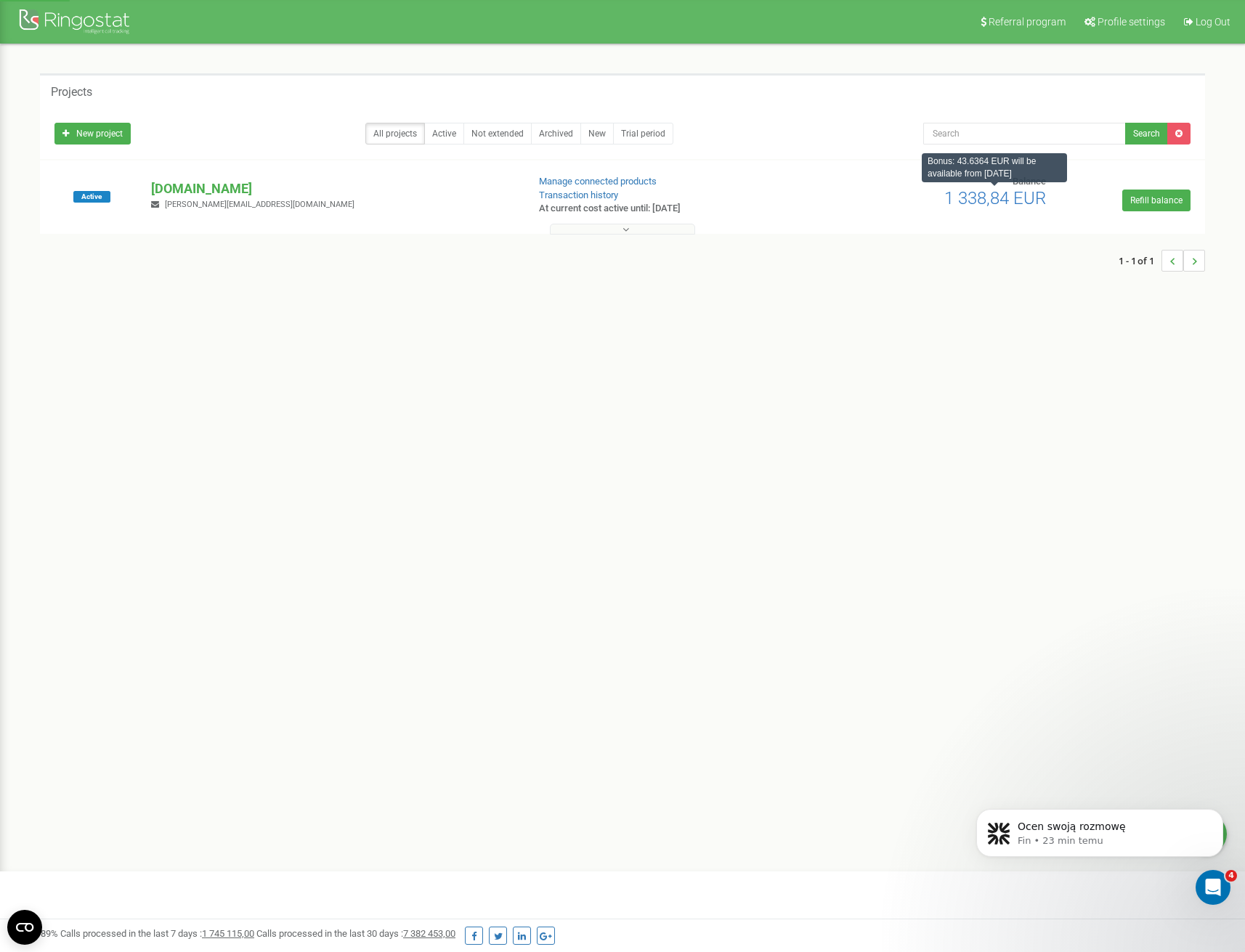
drag, startPoint x: 971, startPoint y: 202, endPoint x: 1105, endPoint y: 169, distance: 138.0
click at [1103, 170] on div "Active motowarsztat.pl p.cholewa@motowarsztat.pl Manage connected products Tran…" at bounding box center [622, 196] width 1165 height 73
click at [996, 260] on div "1 - 1 of 1" at bounding box center [622, 260] width 1165 height 51
click at [1130, 22] on span "Profile settings" at bounding box center [1131, 22] width 68 height 11
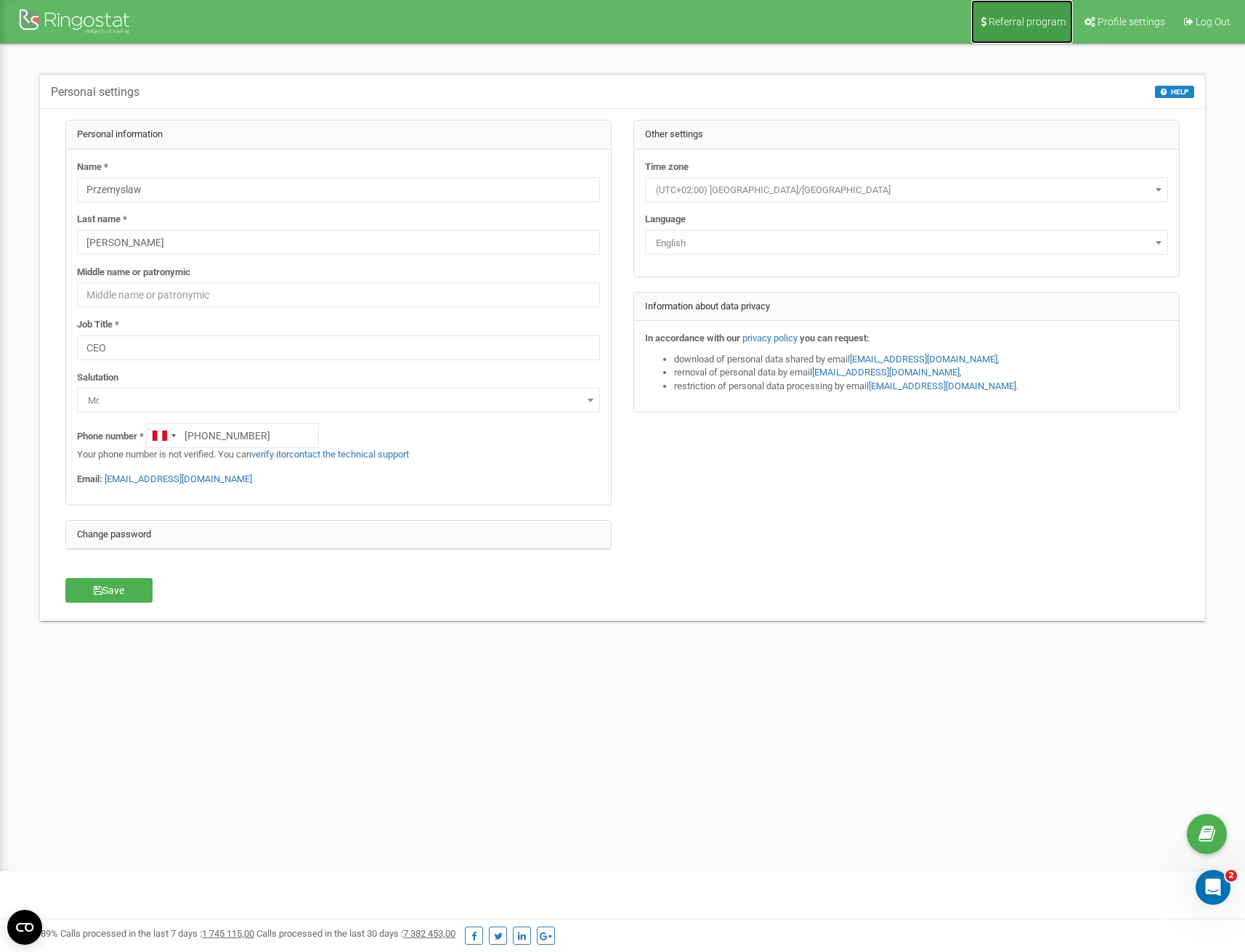
click at [1015, 26] on span "Referral program" at bounding box center [1027, 22] width 77 height 11
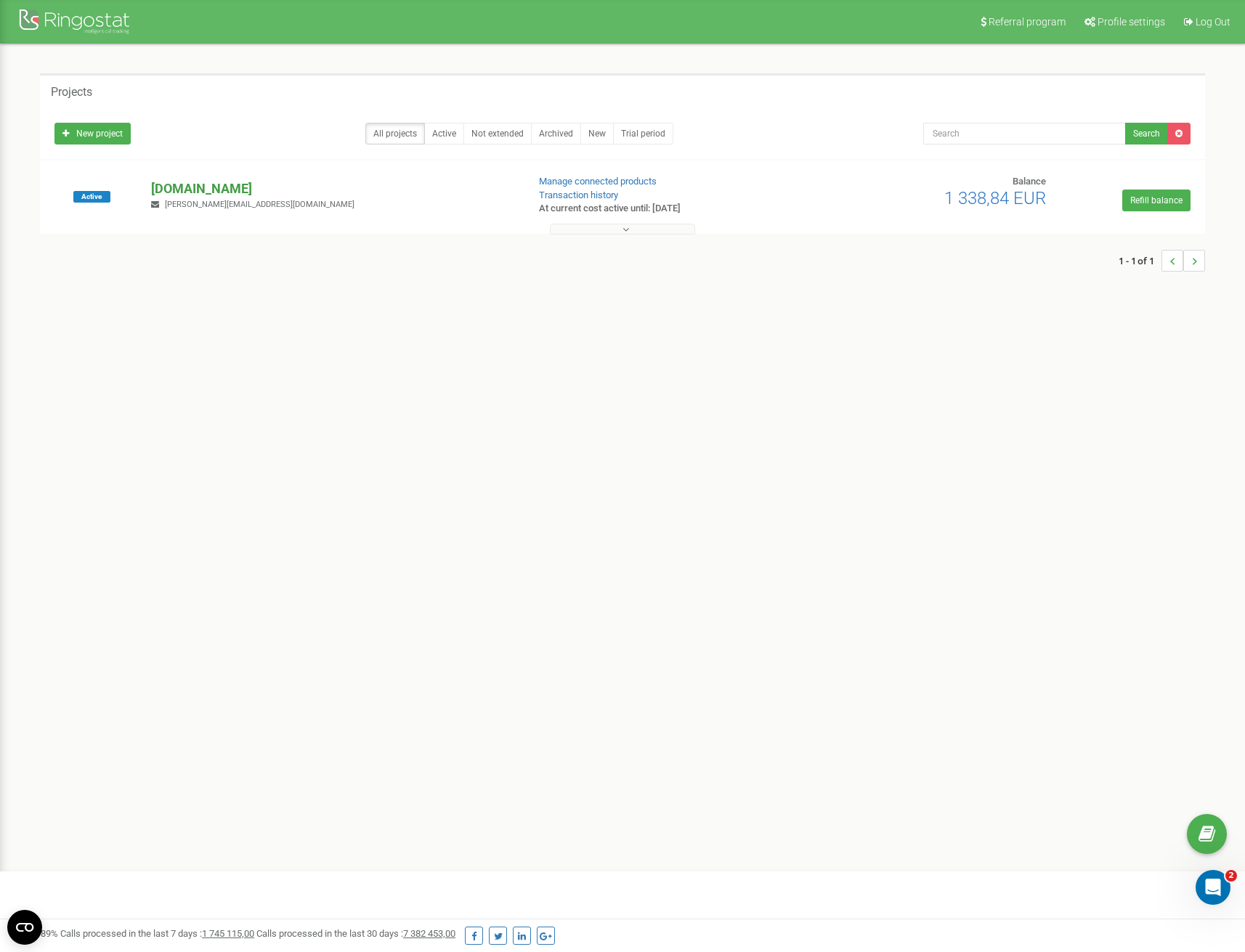
click at [182, 184] on p "[DOMAIN_NAME]" at bounding box center [333, 188] width 364 height 19
